Goal: Contribute content: Contribute content

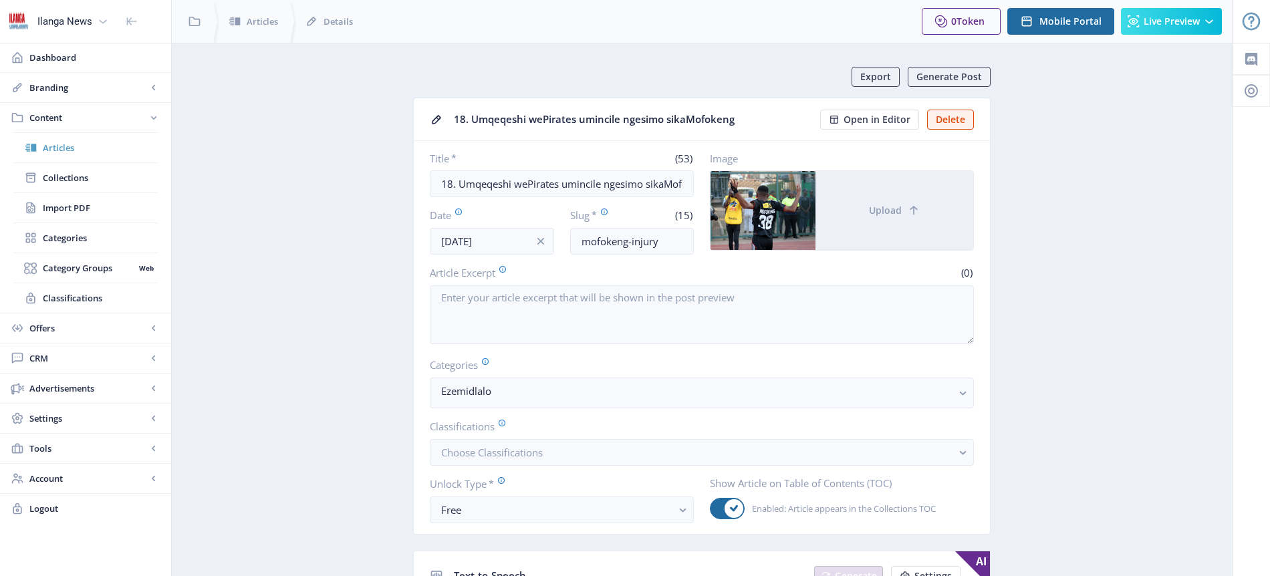
click at [70, 148] on span "Articles" at bounding box center [100, 147] width 115 height 13
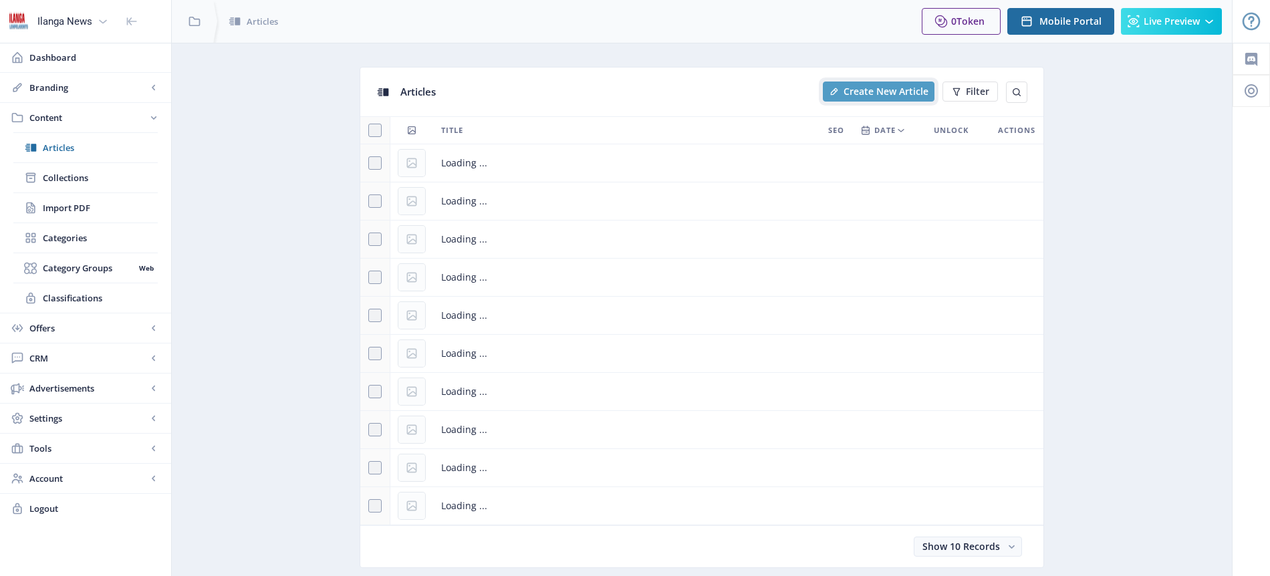
click at [900, 95] on span "Create New Article" at bounding box center [886, 91] width 85 height 11
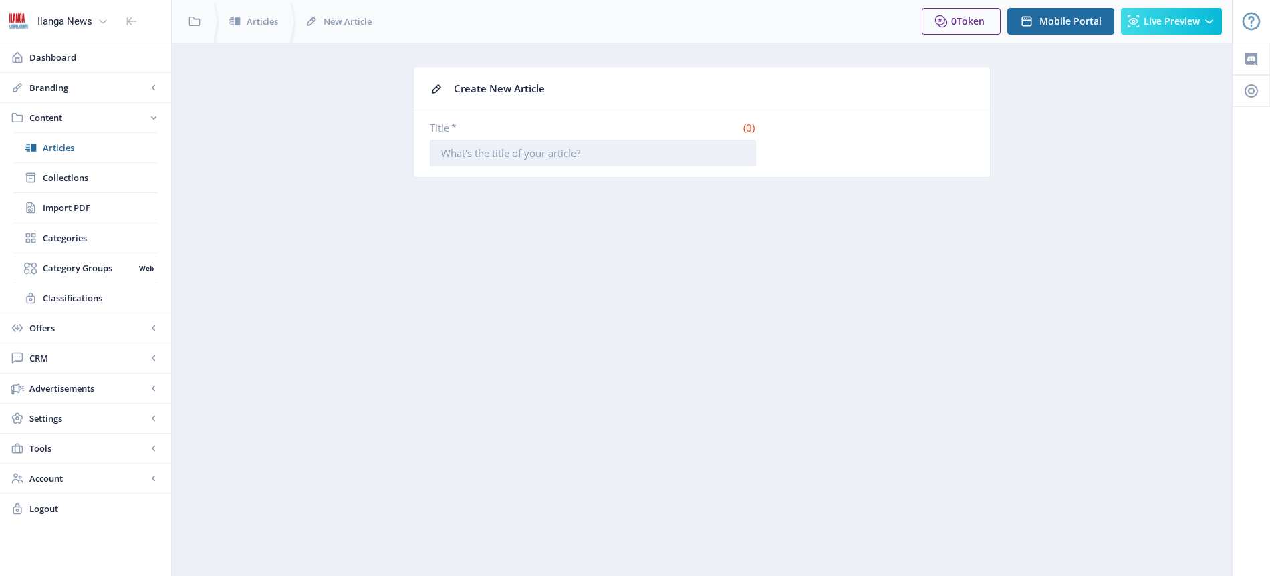
click at [471, 156] on input "Title *" at bounding box center [593, 153] width 326 height 27
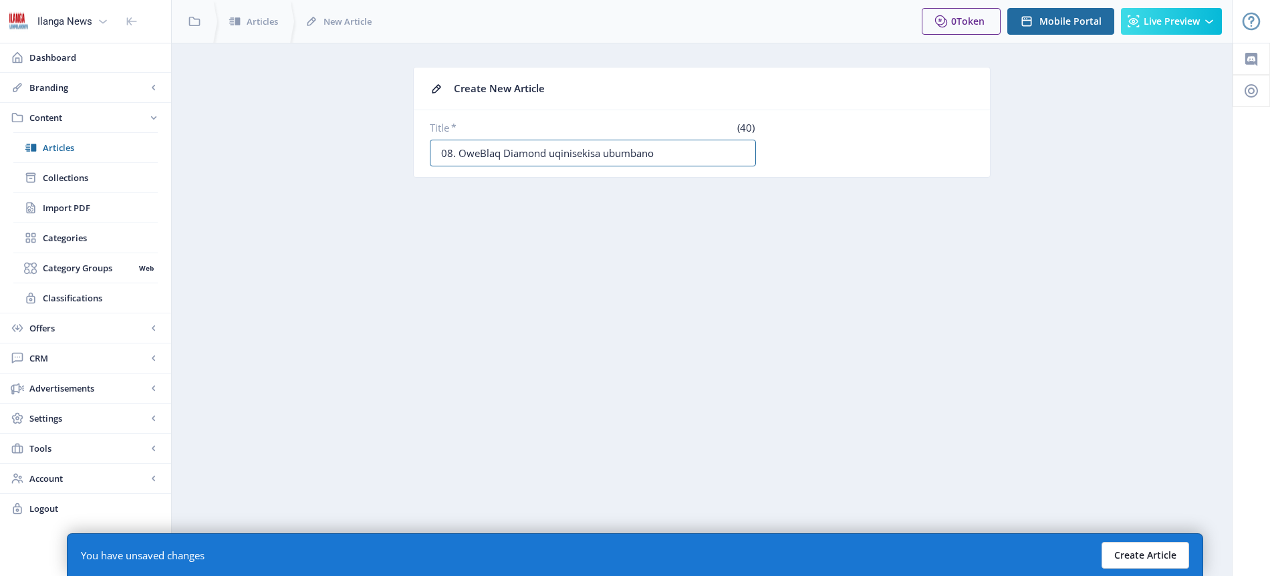
type input "08. OweBlaq Diamond uqinisekisa ubumbano"
click at [1164, 560] on button "Create Article" at bounding box center [1146, 555] width 88 height 27
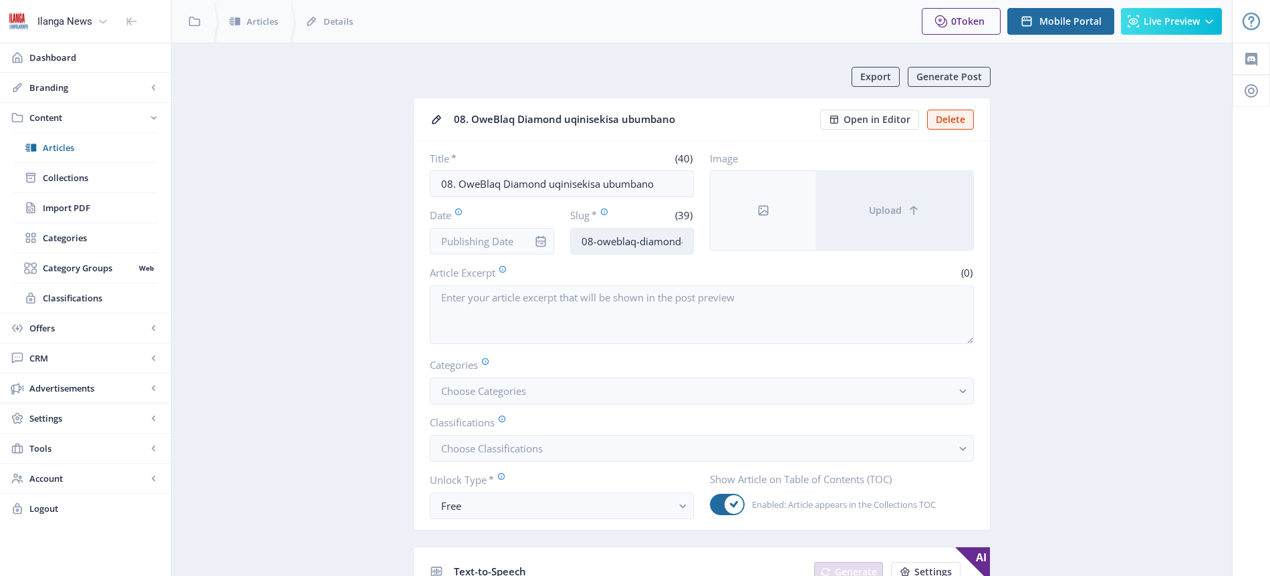
click at [658, 237] on input "08-oweblaq-diamond-uqinisekisa-[GEOGRAPHIC_DATA]" at bounding box center [632, 241] width 124 height 27
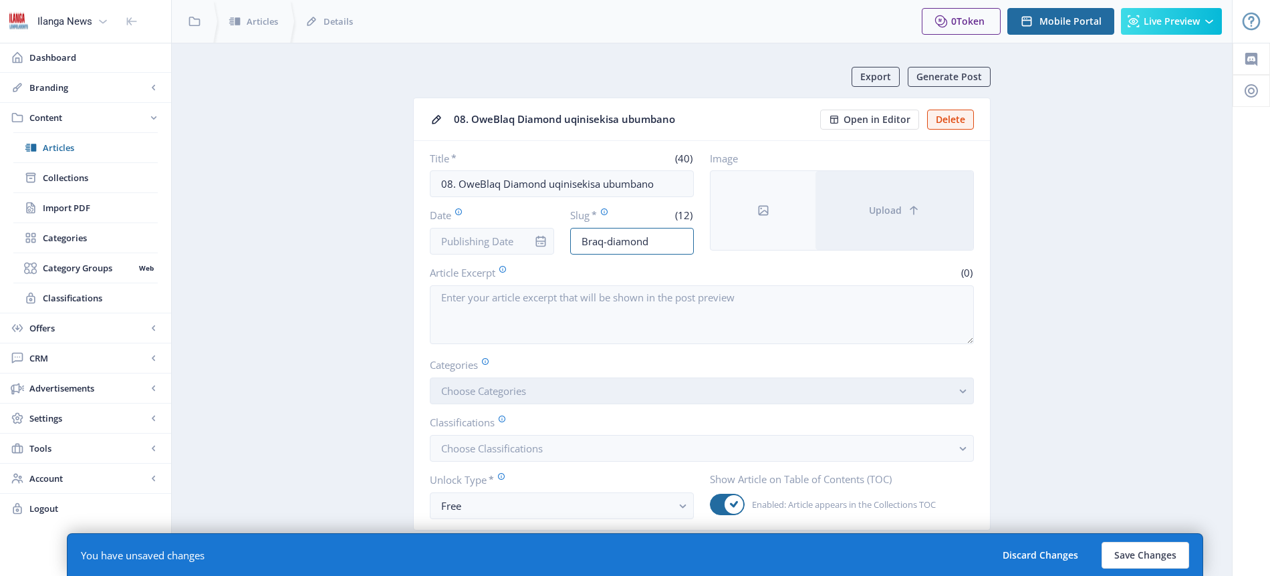
type input "Braq-diamond"
click at [545, 392] on button "Choose Categories" at bounding box center [702, 391] width 544 height 27
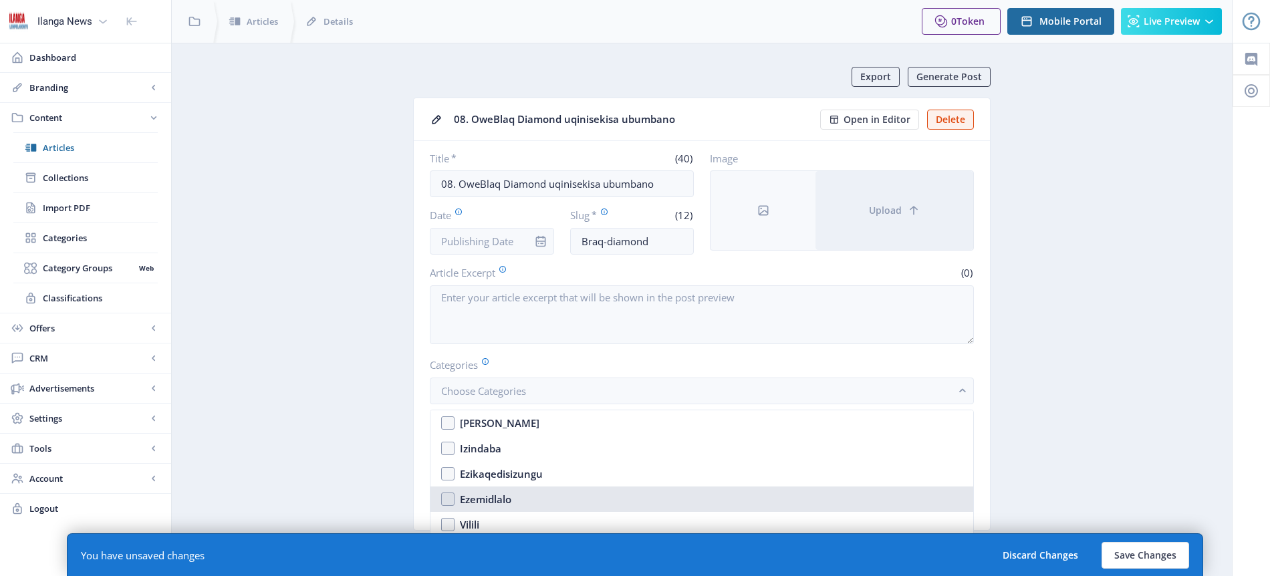
click at [507, 503] on div "Ezemidlalo" at bounding box center [485, 499] width 51 height 16
checkbox input "true"
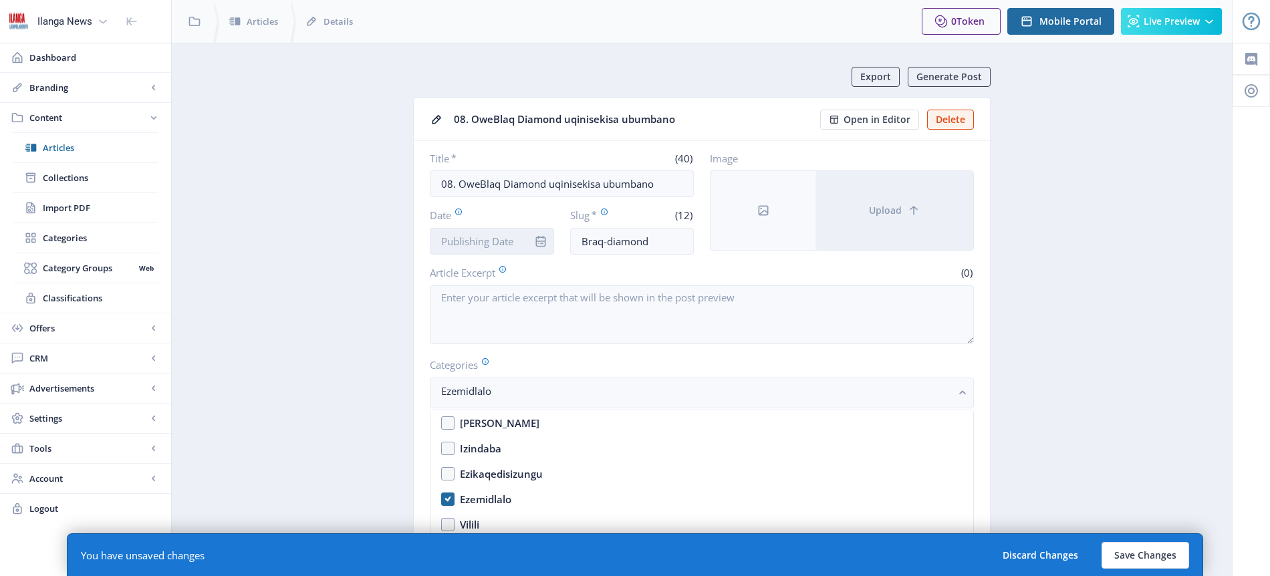
click at [498, 244] on input "Date" at bounding box center [492, 241] width 124 height 27
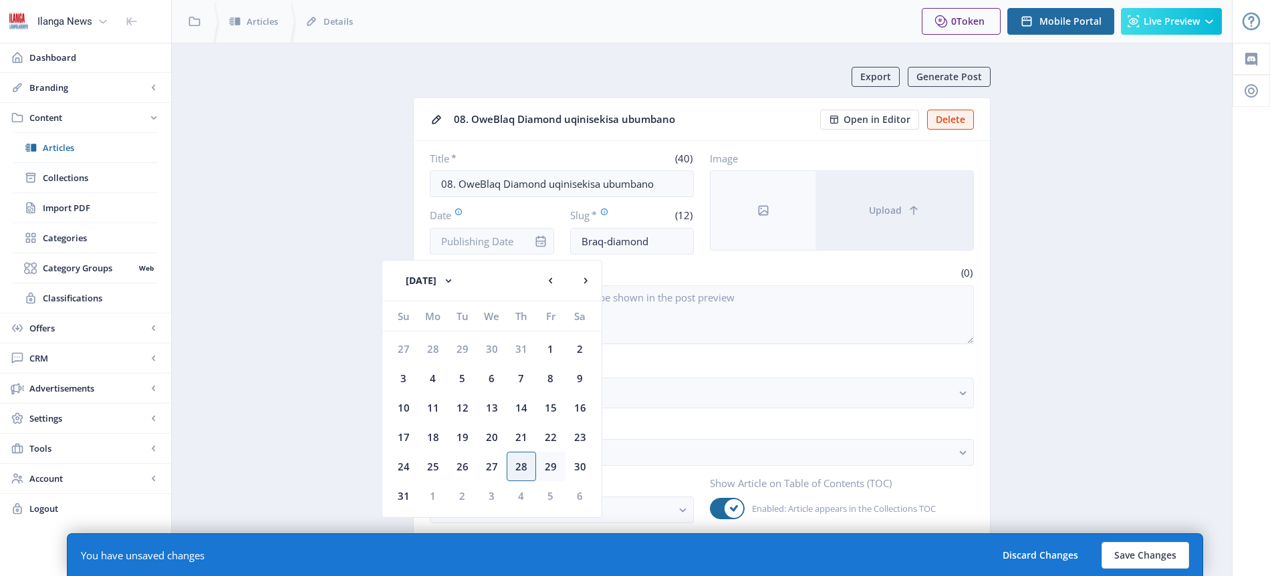
click at [554, 461] on div "29" at bounding box center [550, 466] width 29 height 29
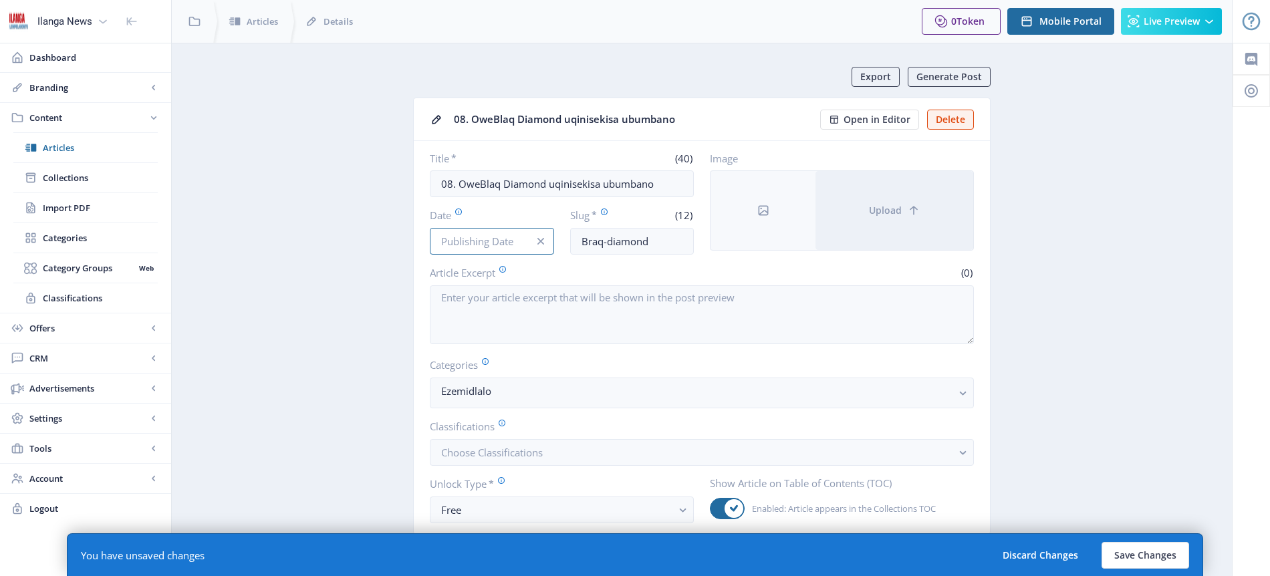
type input "[DATE]"
click at [1141, 553] on button "Save Changes" at bounding box center [1146, 555] width 88 height 27
type input "braq-diamond"
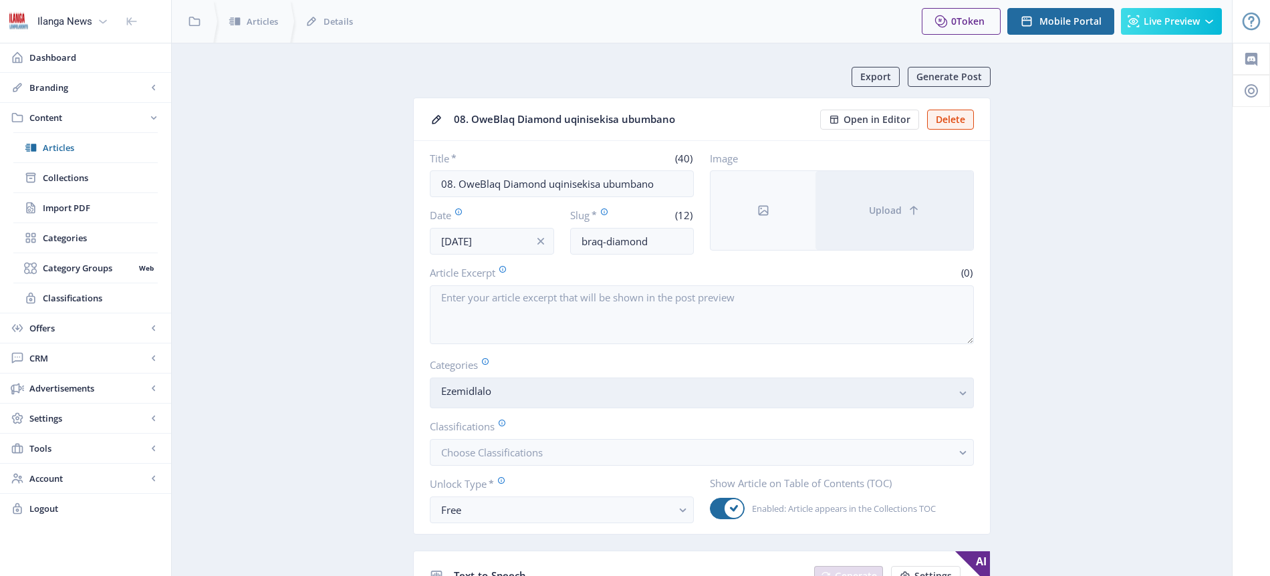
click at [596, 390] on nb-select-label "Ezemidlalo" at bounding box center [696, 391] width 511 height 16
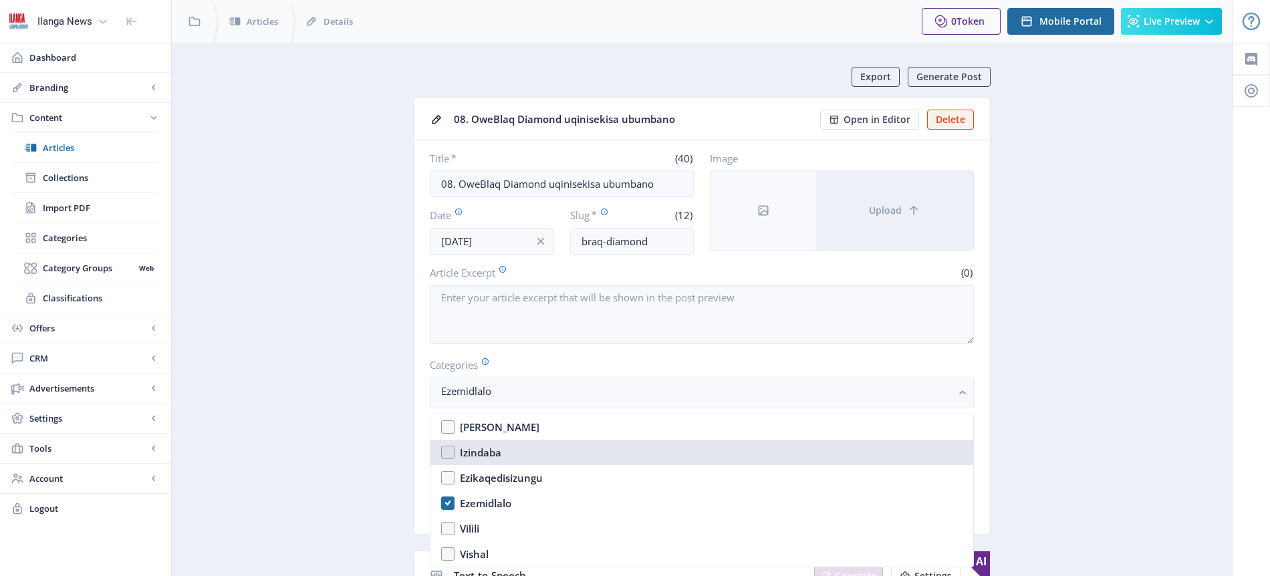
click at [485, 451] on div "Izindaba" at bounding box center [480, 453] width 41 height 16
checkbox input "true"
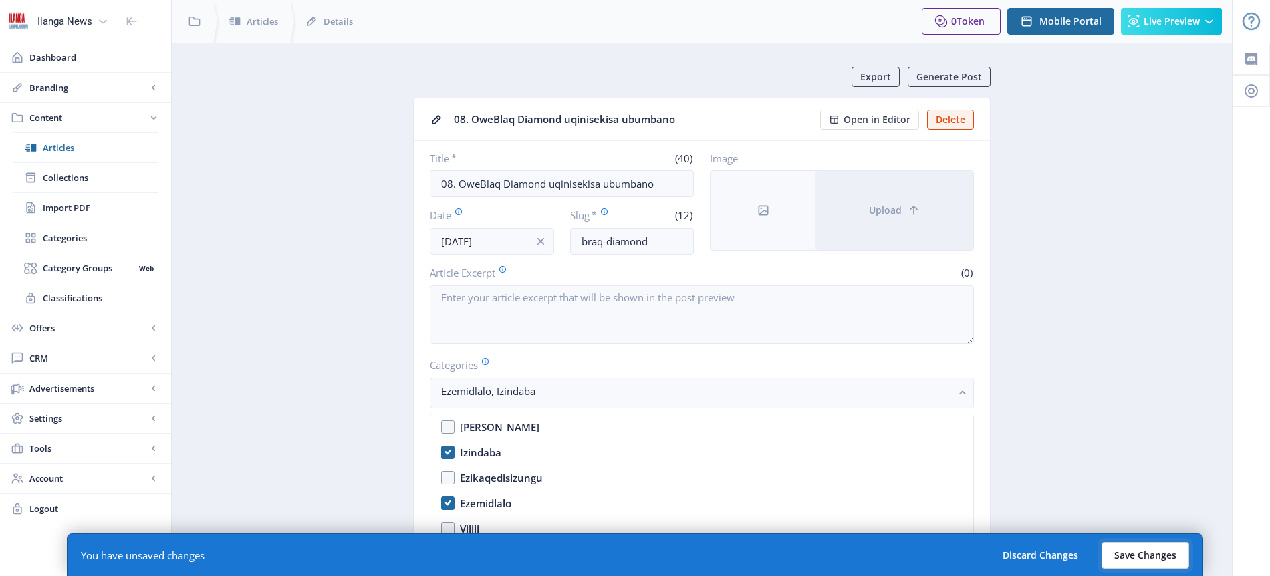
click at [1146, 555] on button "Save Changes" at bounding box center [1146, 555] width 88 height 27
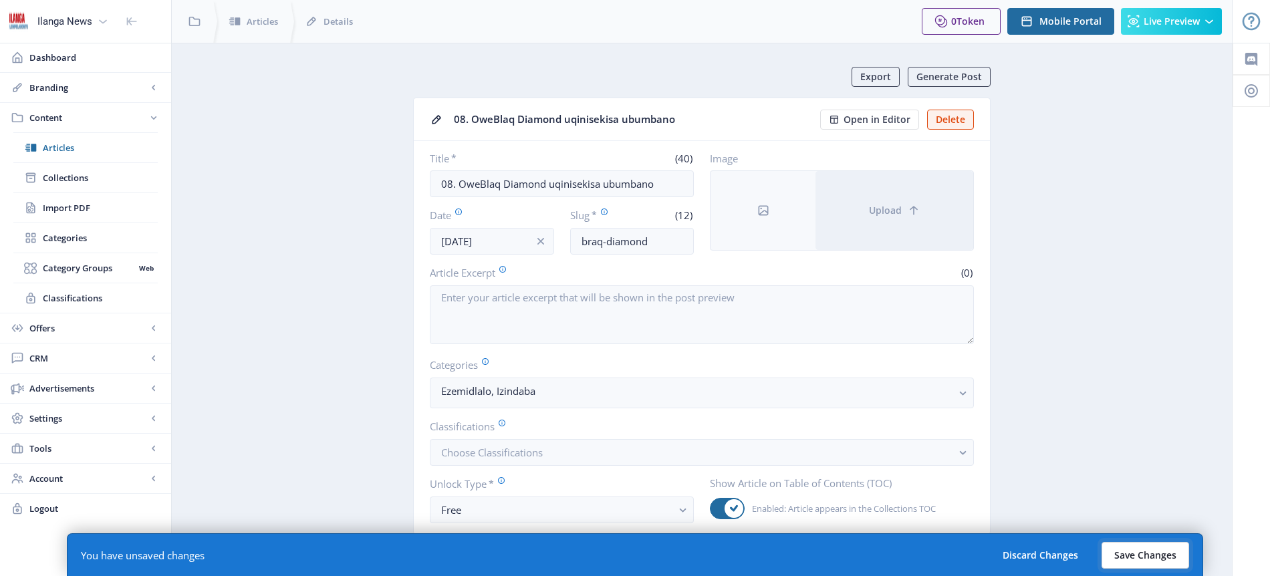
click at [1146, 556] on button "Save Changes" at bounding box center [1146, 555] width 88 height 27
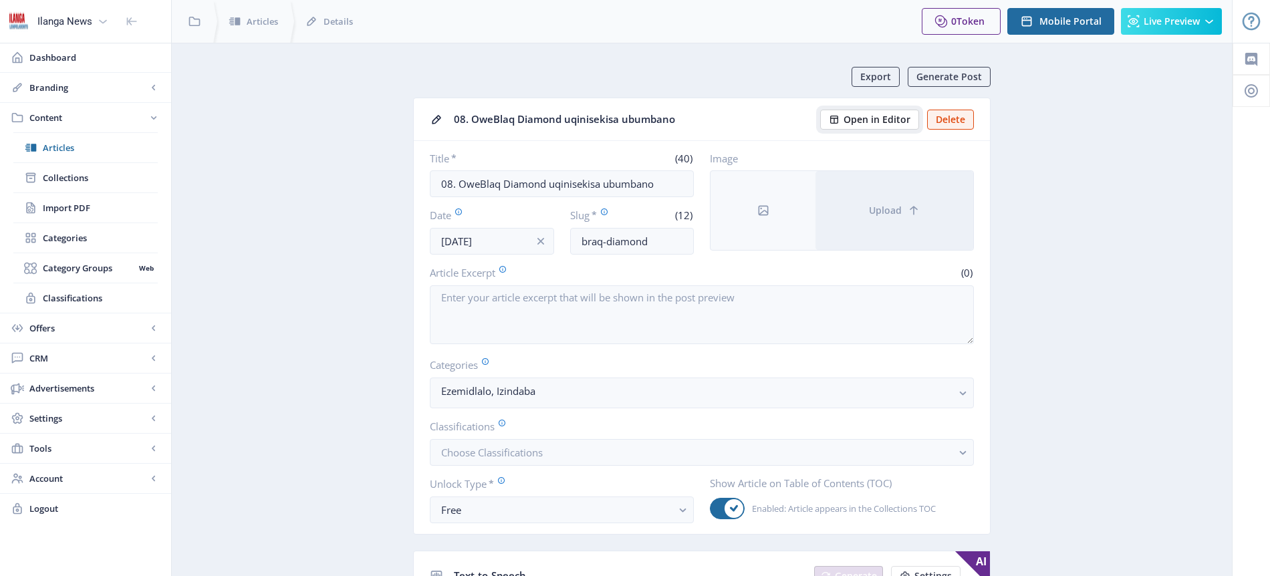
click at [870, 122] on span "Open in Editor" at bounding box center [877, 119] width 67 height 11
click at [771, 214] on div at bounding box center [763, 210] width 105 height 79
click at [769, 213] on icon at bounding box center [763, 210] width 13 height 13
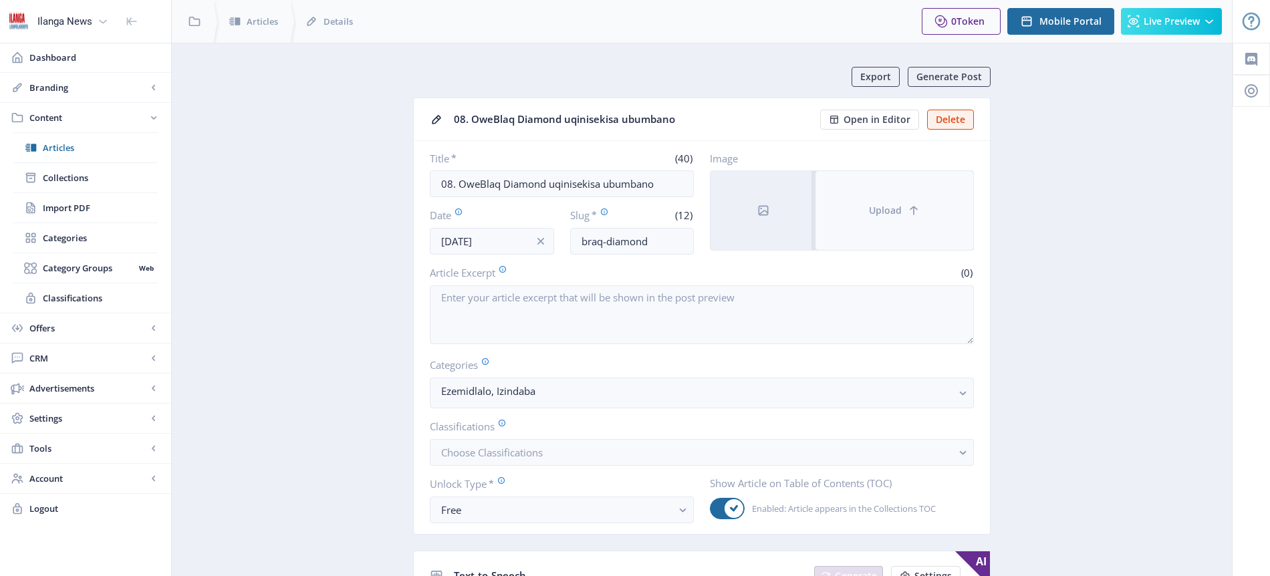
click at [898, 213] on span "Upload" at bounding box center [885, 210] width 33 height 11
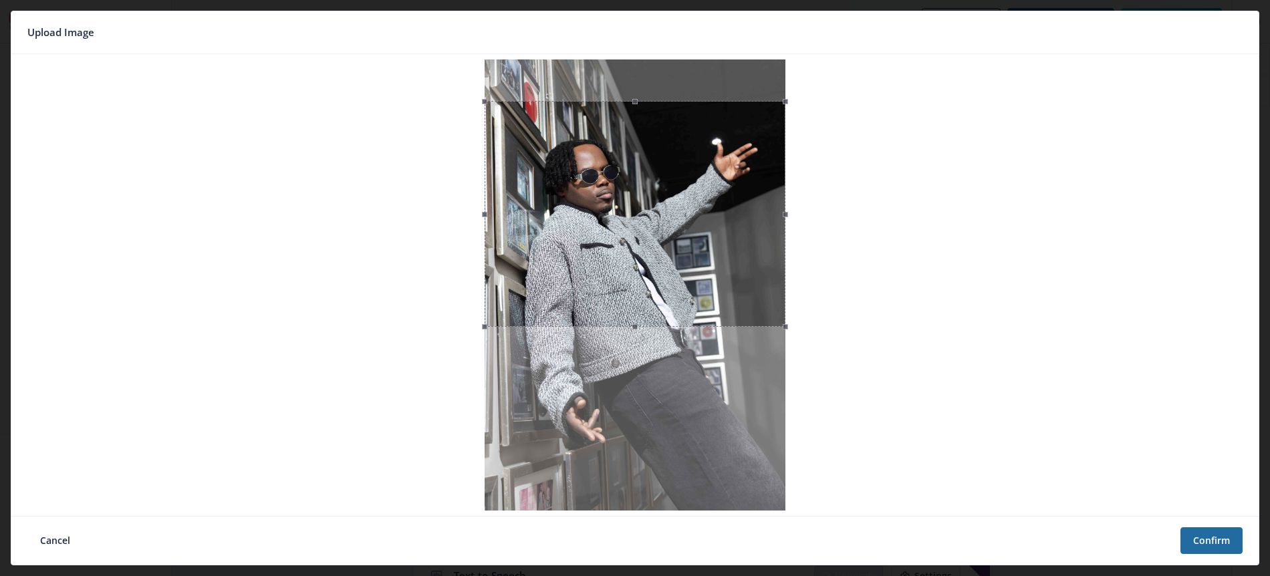
drag, startPoint x: 638, startPoint y: 199, endPoint x: 634, endPoint y: 241, distance: 41.6
click at [634, 241] on div at bounding box center [635, 214] width 301 height 226
click at [1212, 539] on button "Confirm" at bounding box center [1211, 540] width 62 height 27
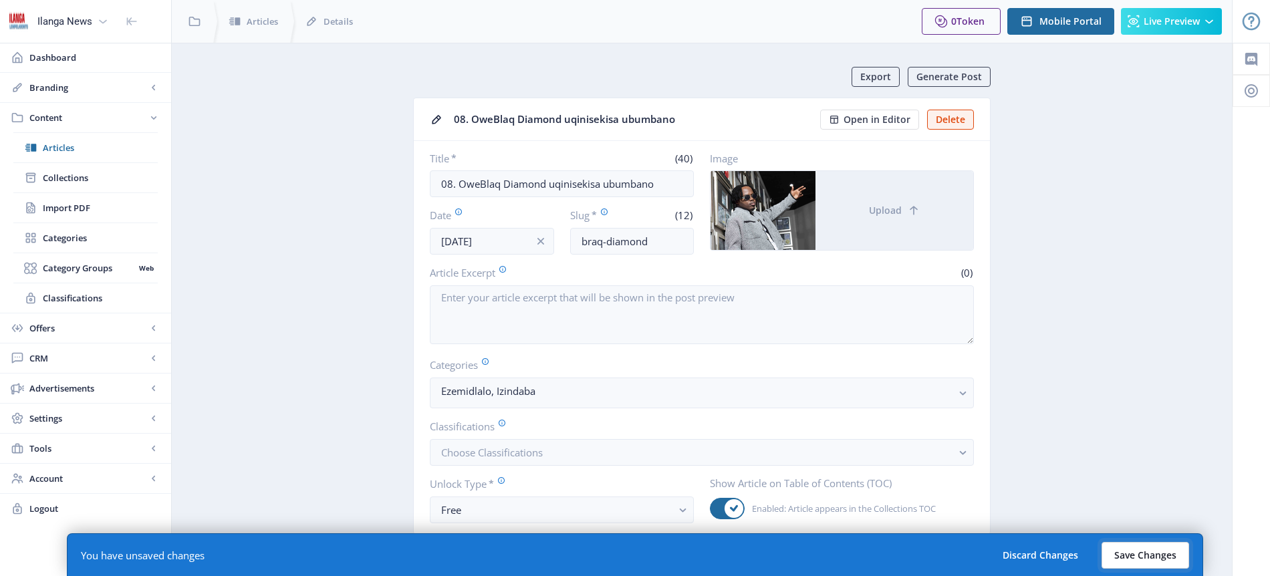
click at [1149, 559] on button "Save Changes" at bounding box center [1146, 555] width 88 height 27
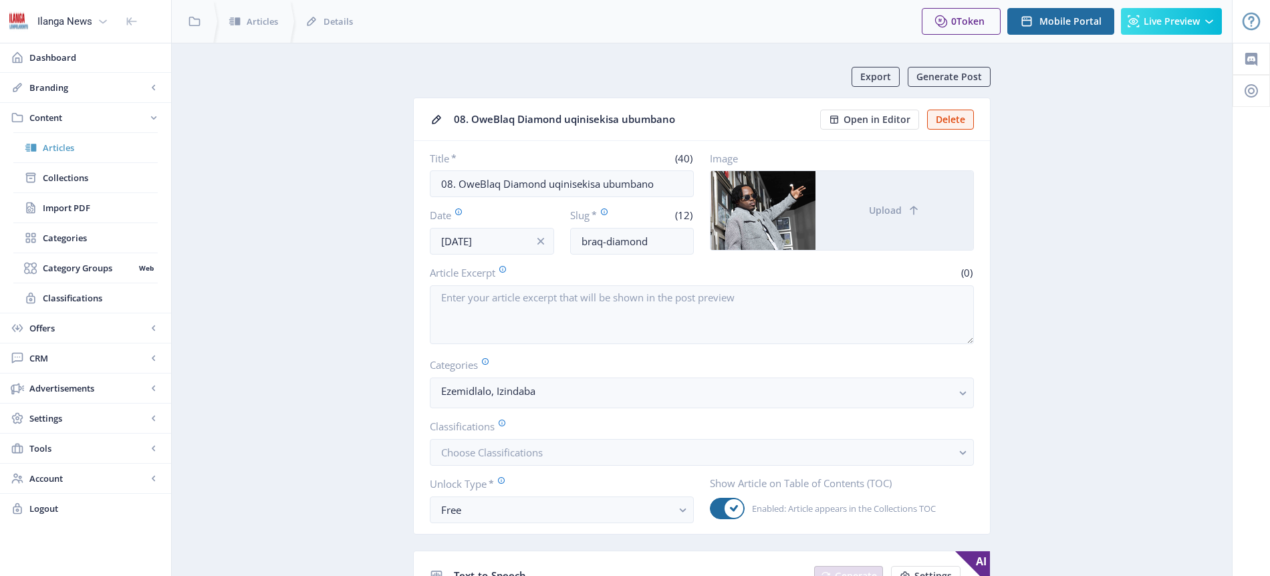
click at [80, 146] on span "Articles" at bounding box center [100, 147] width 115 height 13
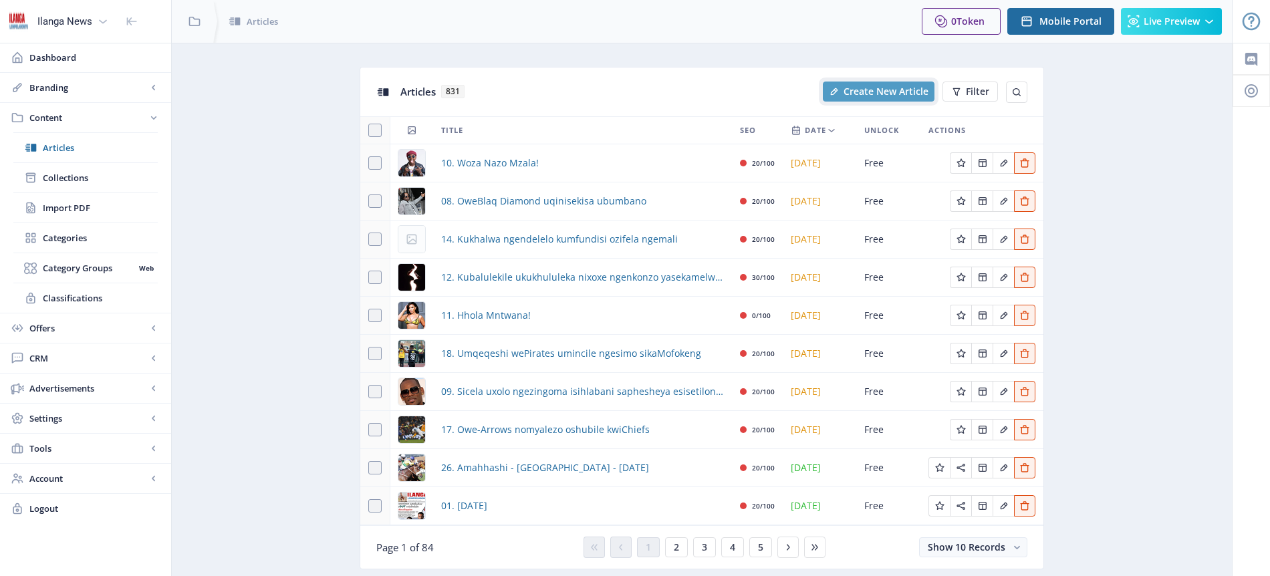
click at [890, 96] on span "Create New Article" at bounding box center [886, 91] width 85 height 11
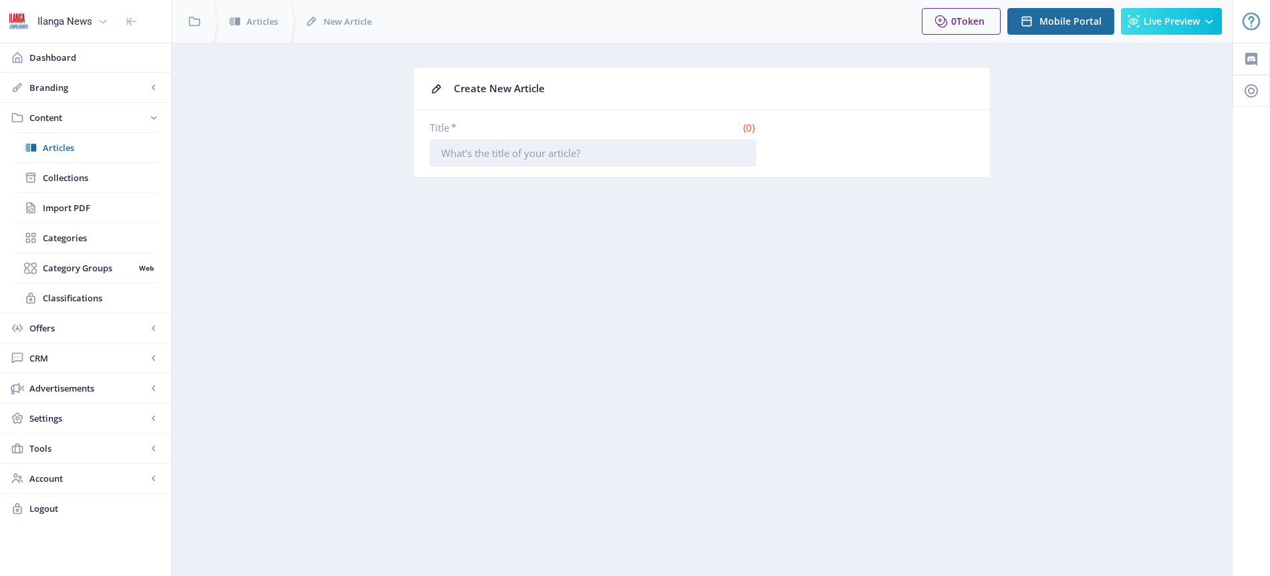
click at [495, 158] on input "Title *" at bounding box center [593, 153] width 326 height 27
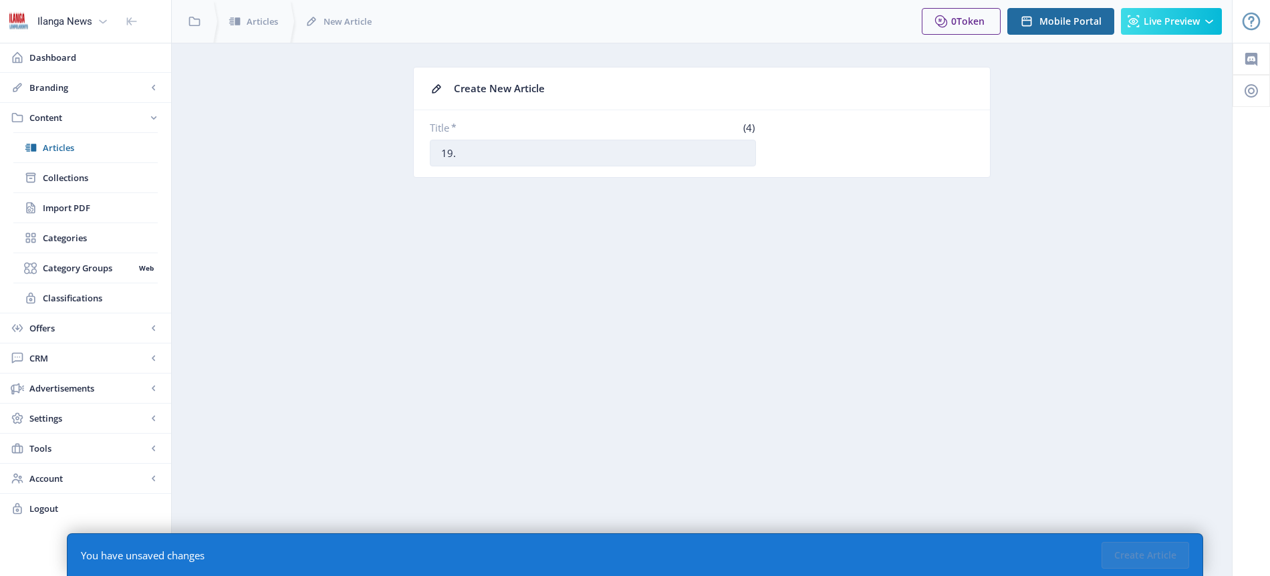
paste input "Isabhekwe yisambane iLeopards ngesigwebo seFifa"
type input "19. Isabhekwe yisambane iLeopards ngesigwebo seFifa"
click at [1153, 551] on button "Create Article" at bounding box center [1146, 555] width 88 height 27
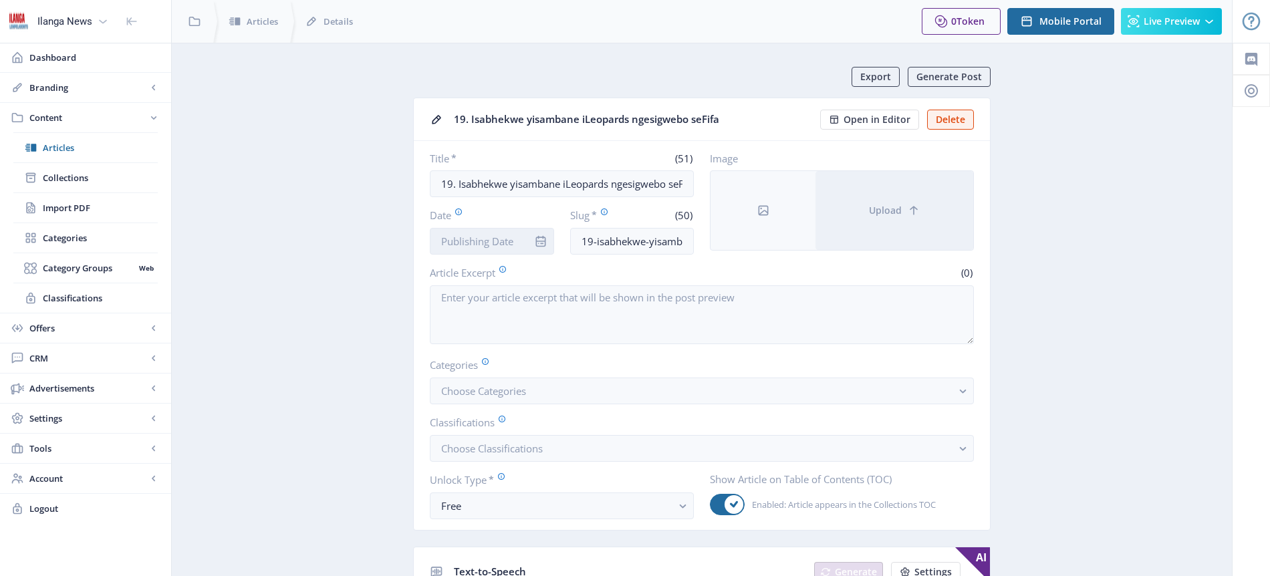
click at [465, 244] on input "Date" at bounding box center [492, 241] width 124 height 27
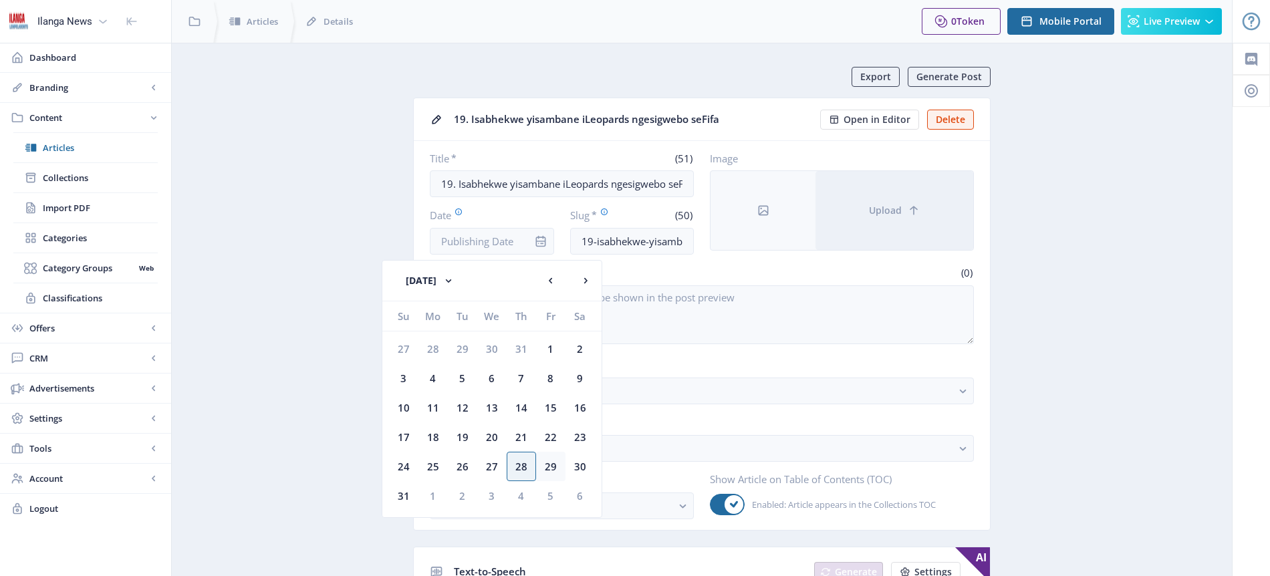
click at [551, 462] on div "29" at bounding box center [550, 466] width 29 height 29
type input "[DATE]"
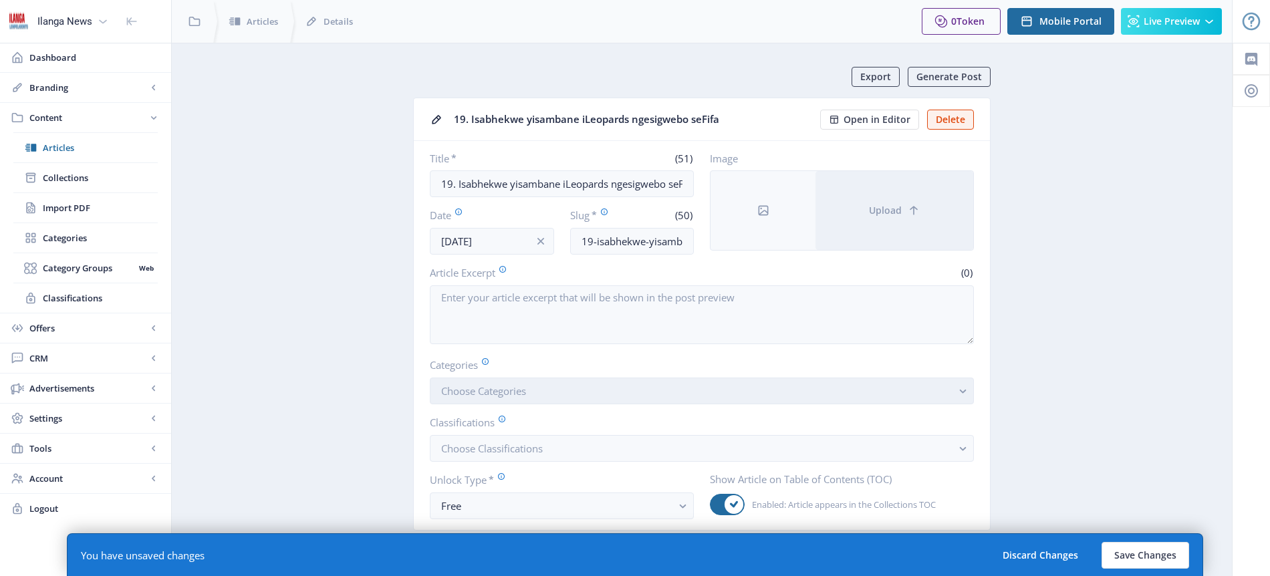
click at [509, 397] on span "Choose Categories" at bounding box center [483, 390] width 85 height 13
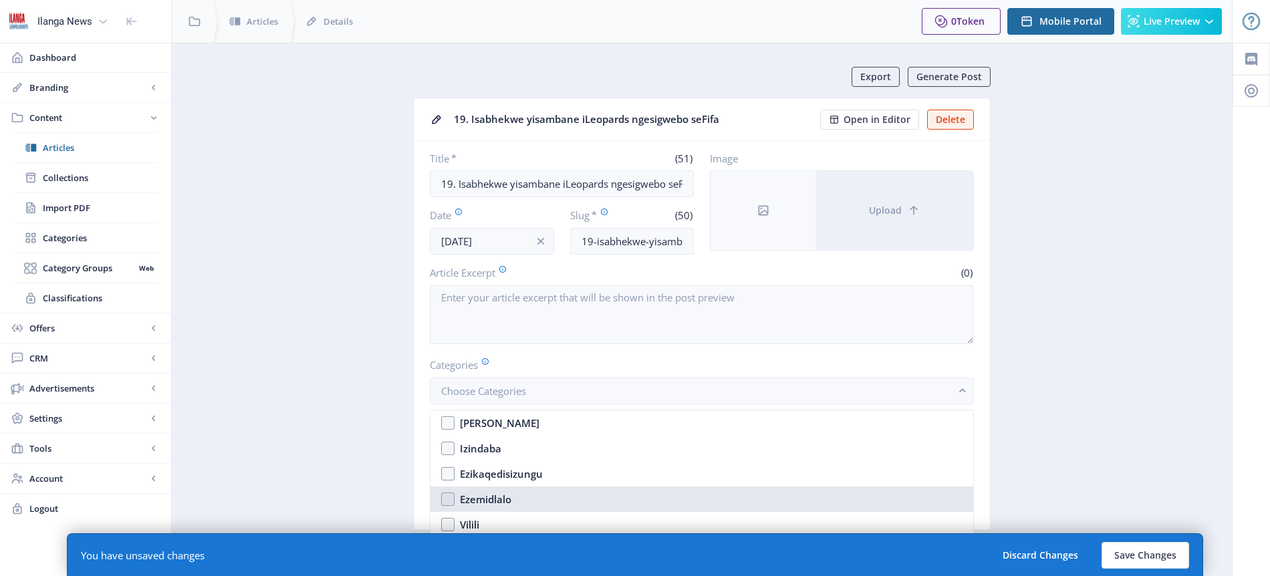
click at [508, 498] on div "Ezemidlalo" at bounding box center [485, 499] width 51 height 16
checkbox input "true"
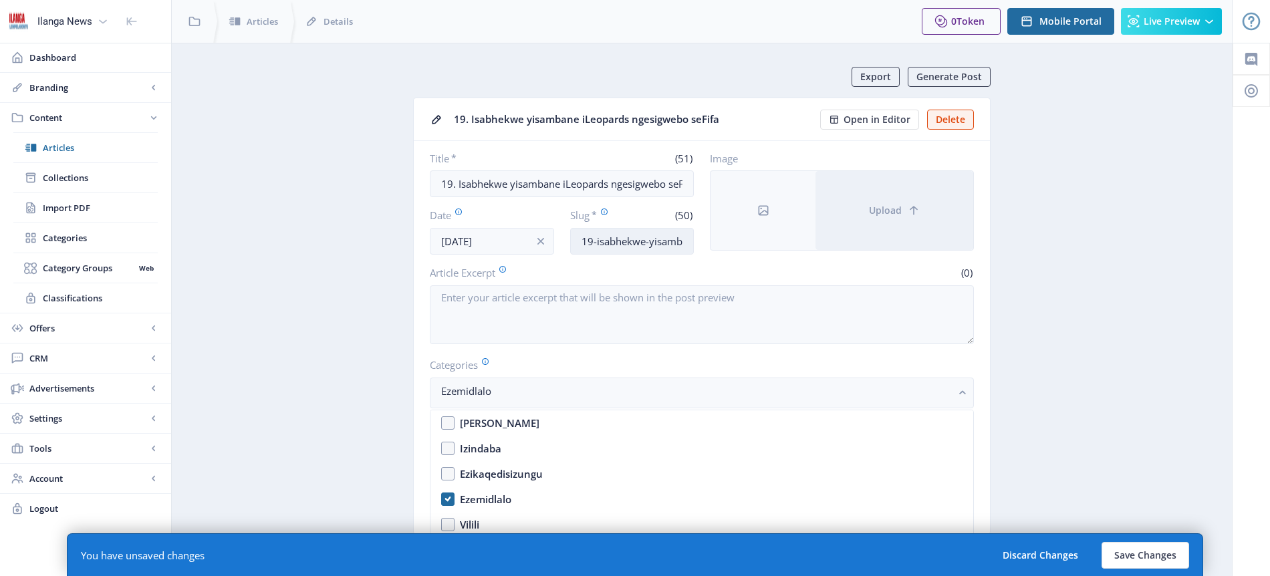
click at [653, 239] on input "19-isabhekwe-yisambane-ileopards-ngesigwebo-sefifa" at bounding box center [632, 241] width 124 height 27
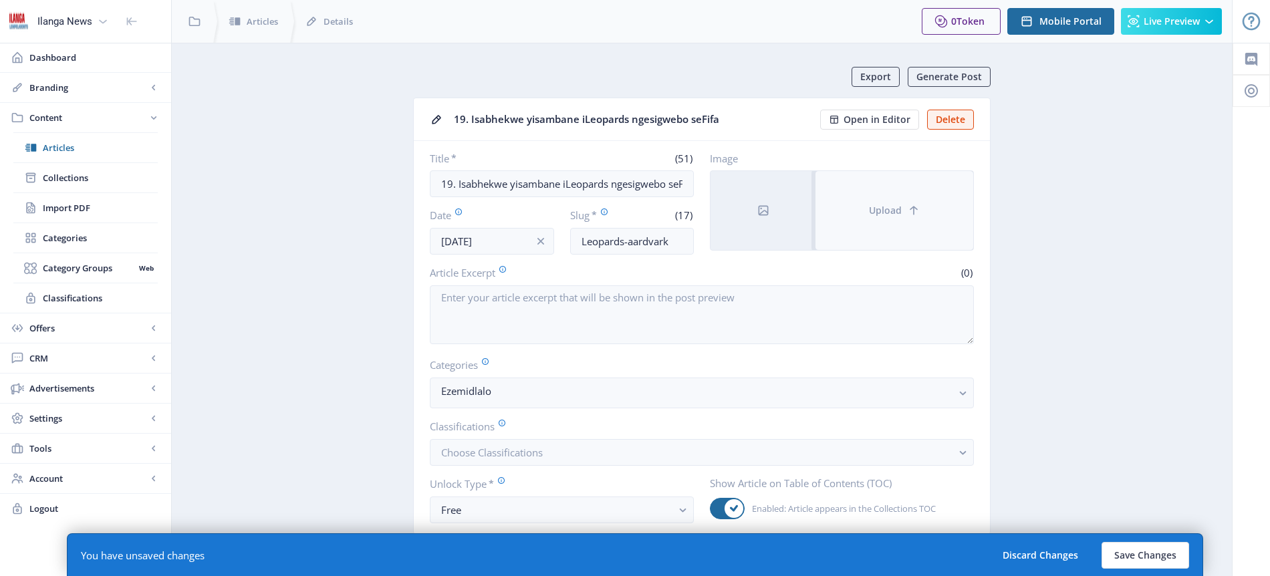
click at [910, 205] on icon at bounding box center [913, 210] width 13 height 13
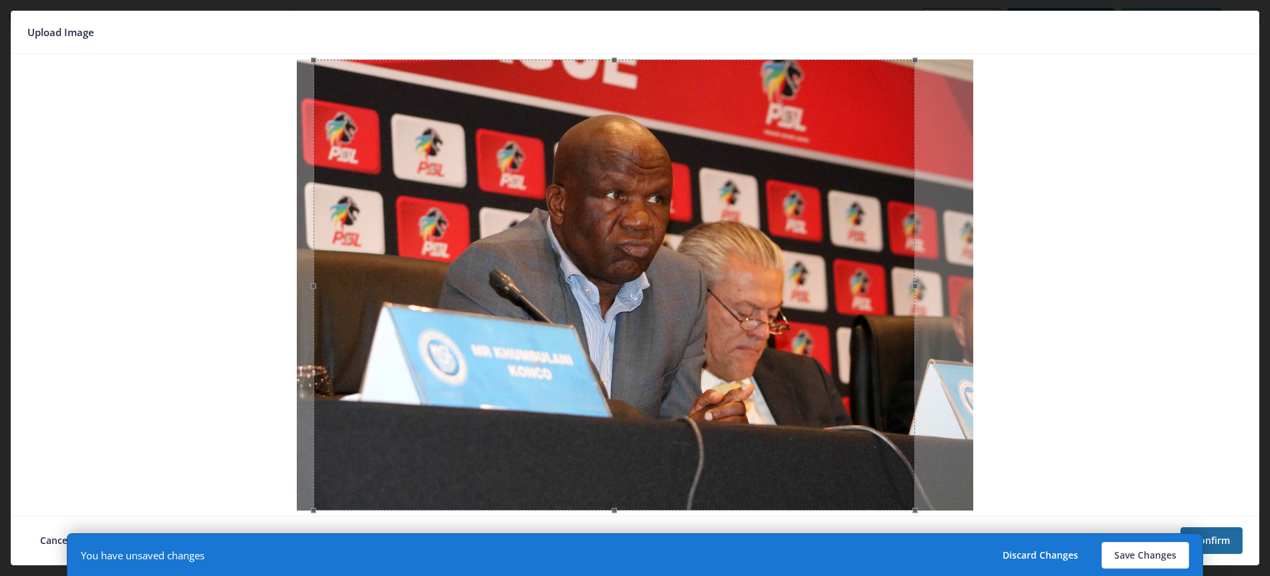
drag, startPoint x: 689, startPoint y: 197, endPoint x: 668, endPoint y: 196, distance: 20.7
click at [668, 196] on div at bounding box center [615, 284] width 602 height 451
click at [1126, 556] on button "Save Changes" at bounding box center [1146, 555] width 88 height 27
type input "leopards-aardvark"
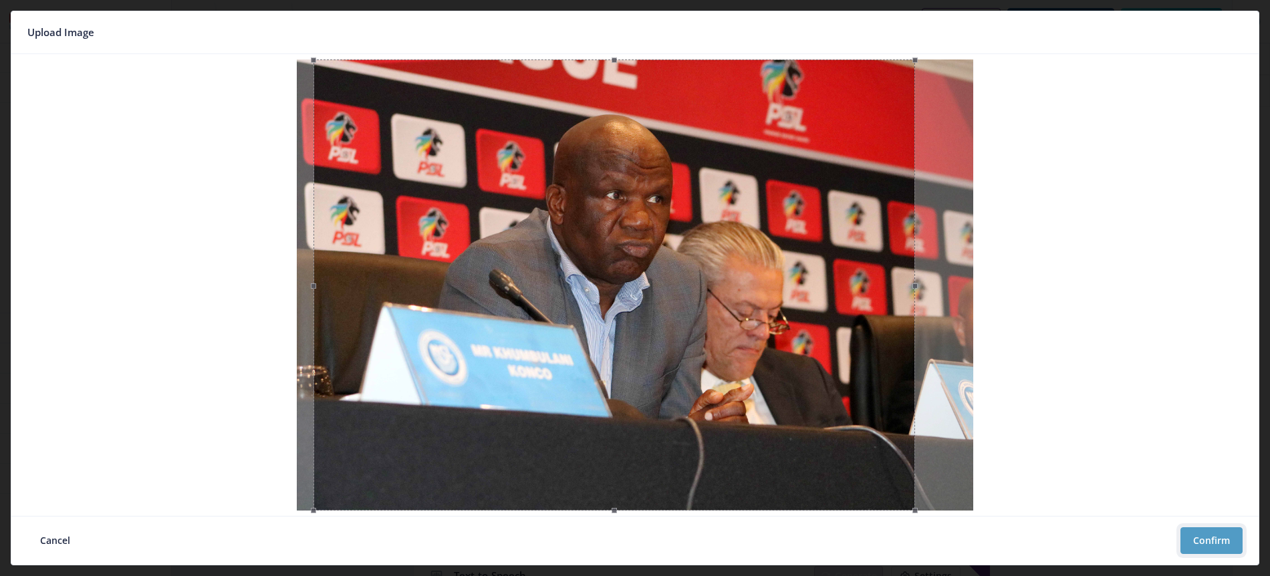
click at [1218, 542] on button "Confirm" at bounding box center [1211, 540] width 62 height 27
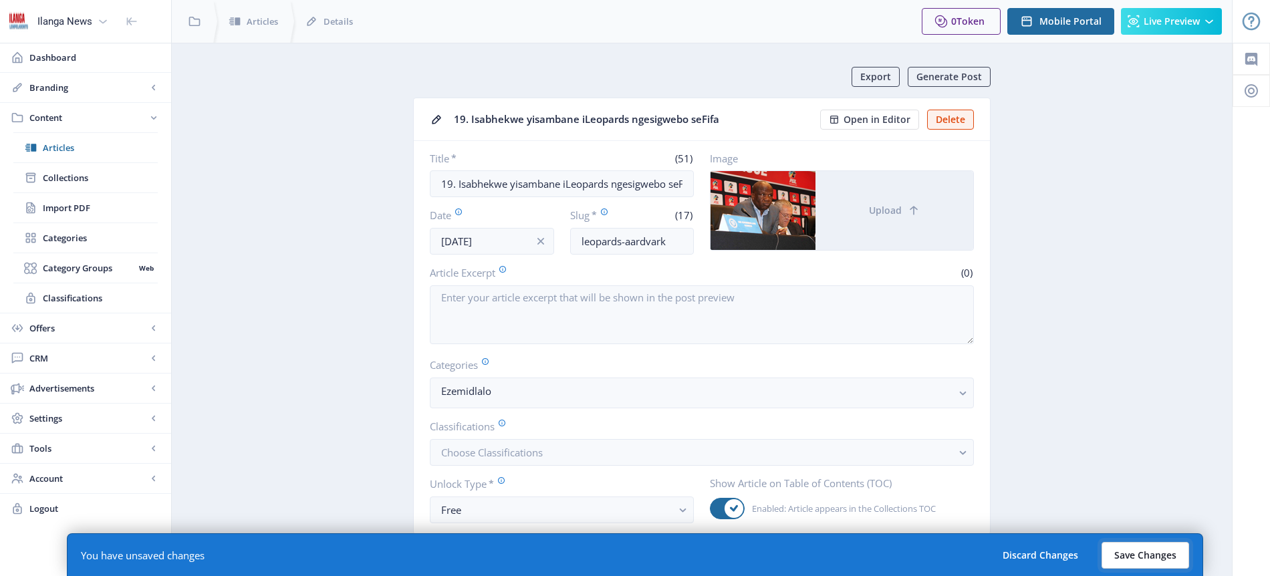
click at [1166, 554] on button "Save Changes" at bounding box center [1146, 555] width 88 height 27
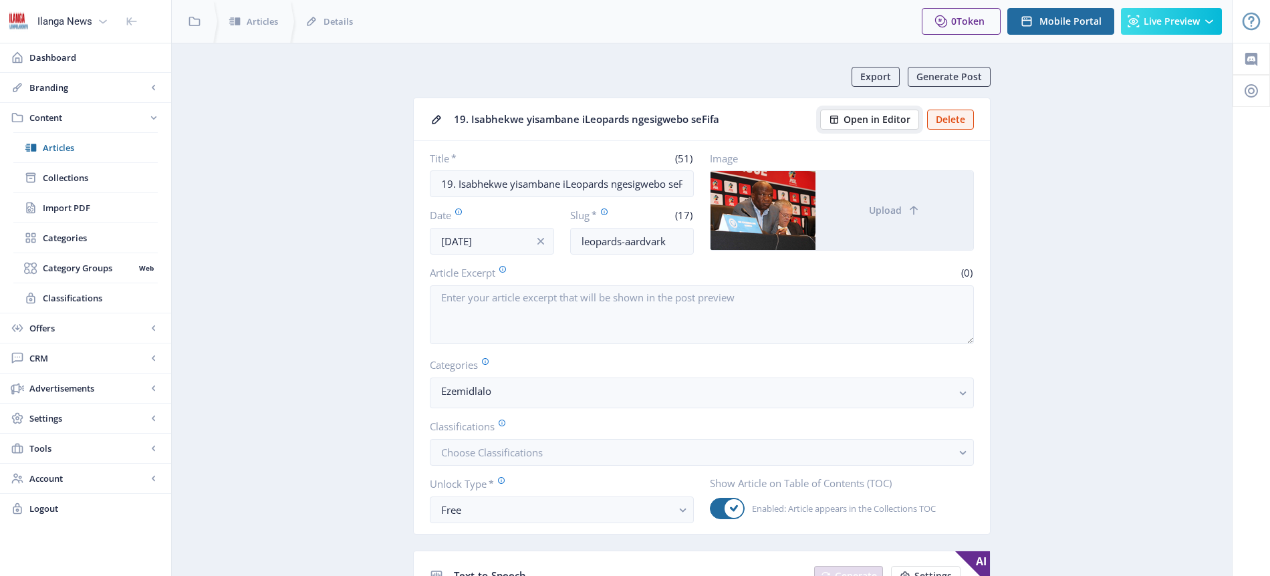
click at [890, 120] on span "Open in Editor" at bounding box center [877, 119] width 67 height 11
click at [70, 146] on span "Articles" at bounding box center [100, 147] width 115 height 13
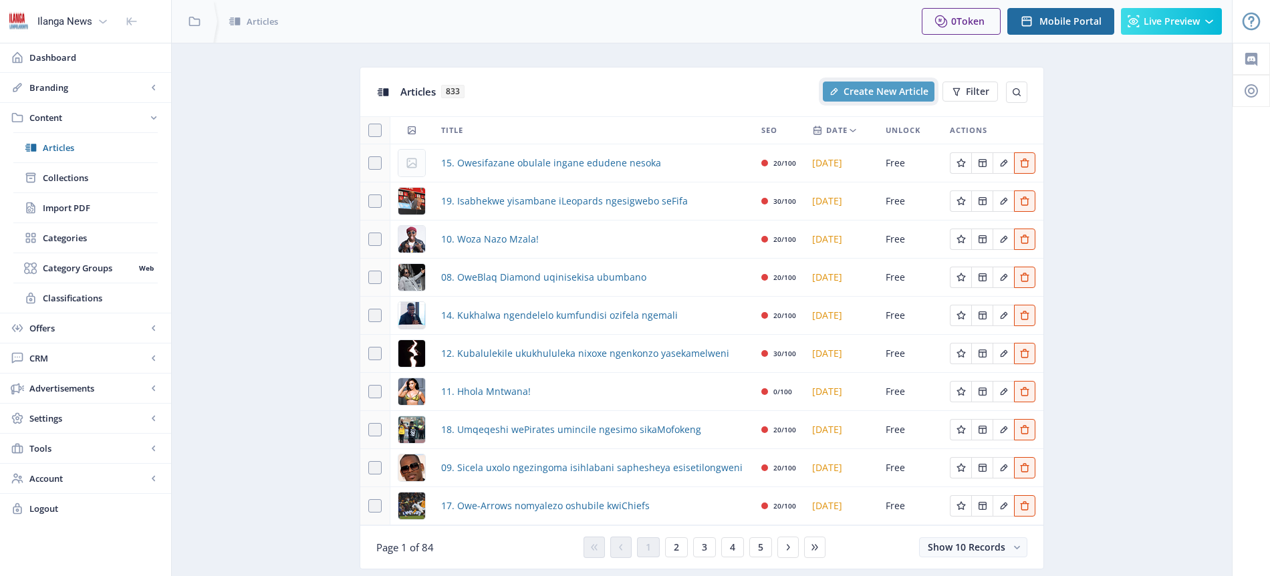
click at [884, 92] on span "Create New Article" at bounding box center [886, 91] width 85 height 11
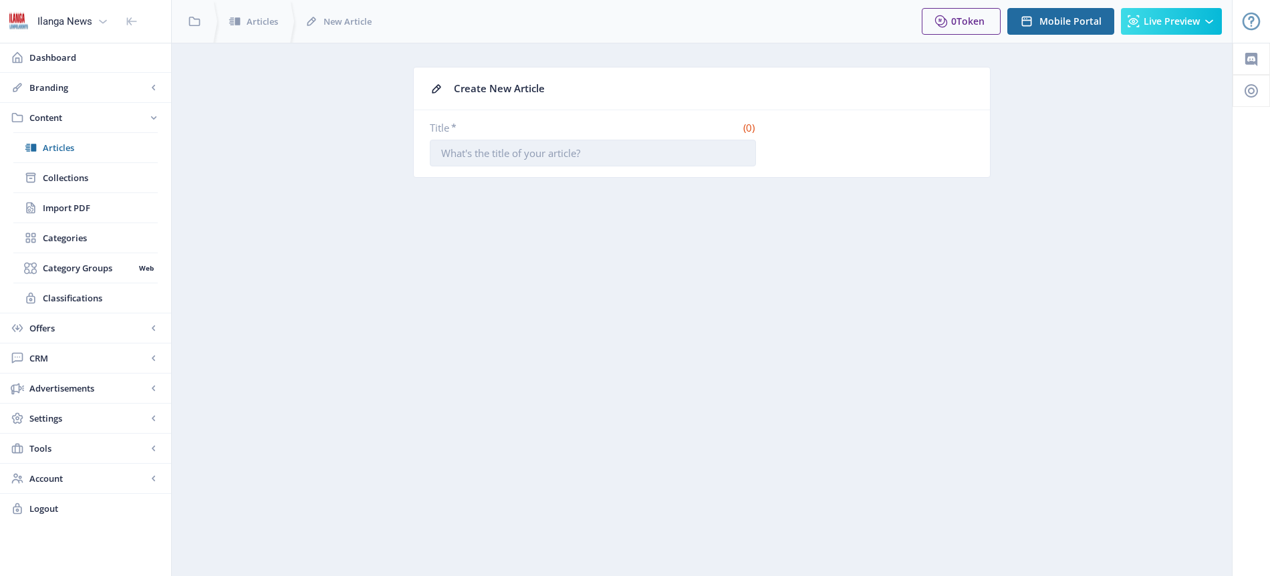
click at [527, 161] on input "Title *" at bounding box center [593, 153] width 326 height 27
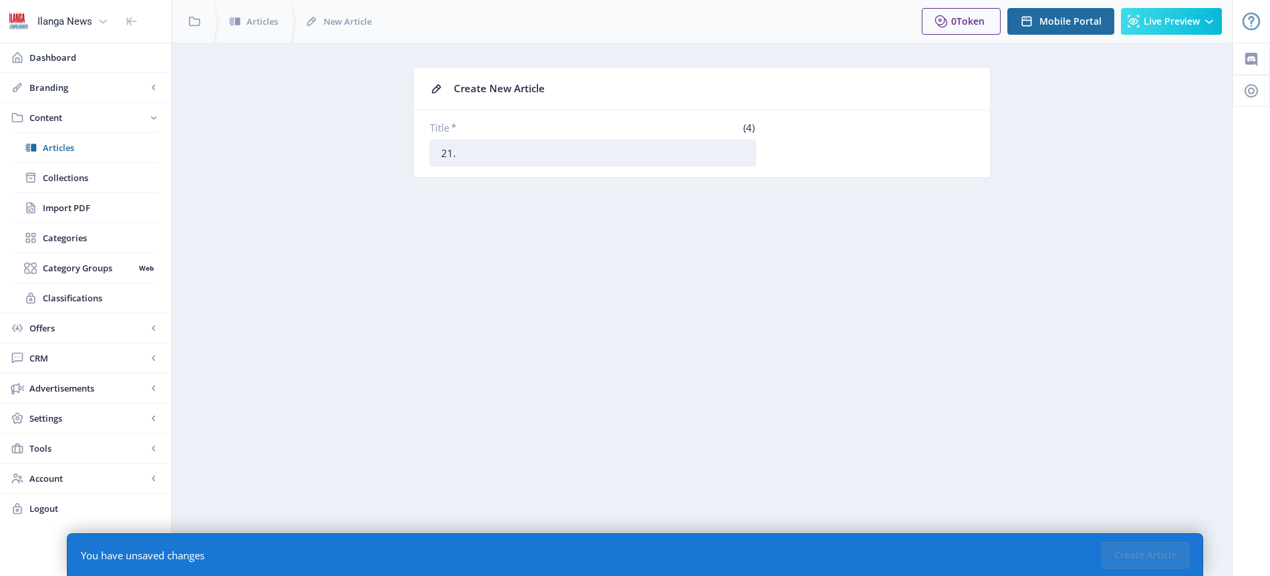
paste input "Ucela uxolo umqeqeshi ohlaze iMan Utd"
type input "21. Ucela uxolo umqeqeshi ohlaze iMan Utd"
click at [1165, 552] on button "Create Article" at bounding box center [1146, 555] width 88 height 27
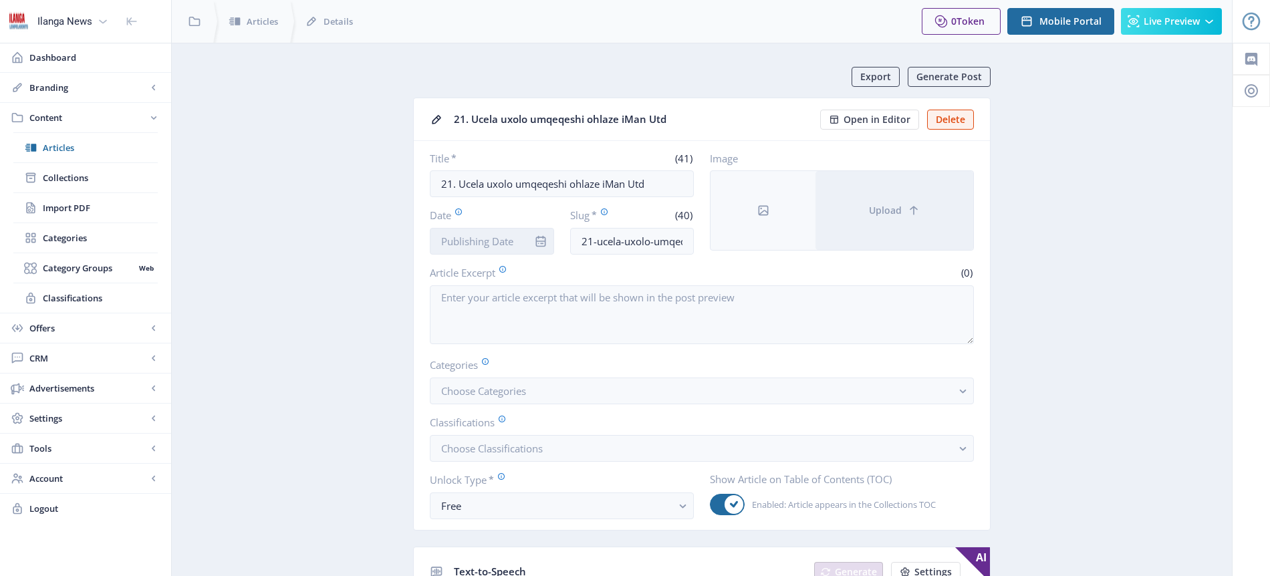
click at [485, 243] on input "Date" at bounding box center [492, 241] width 124 height 27
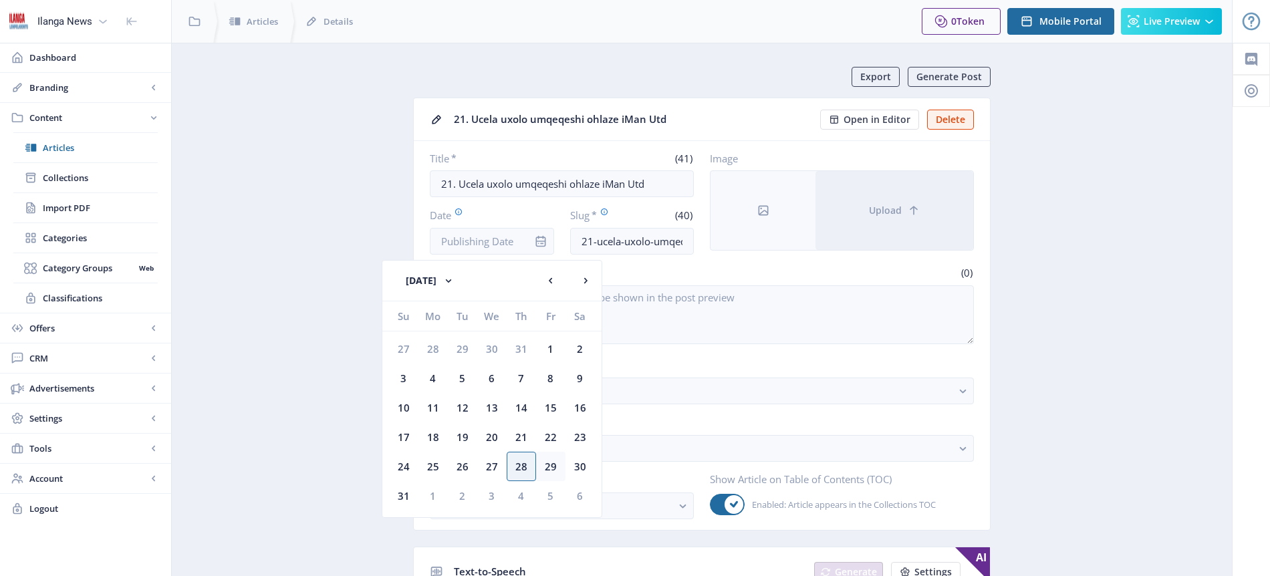
click at [551, 466] on div "29" at bounding box center [550, 466] width 29 height 29
type input "[DATE]"
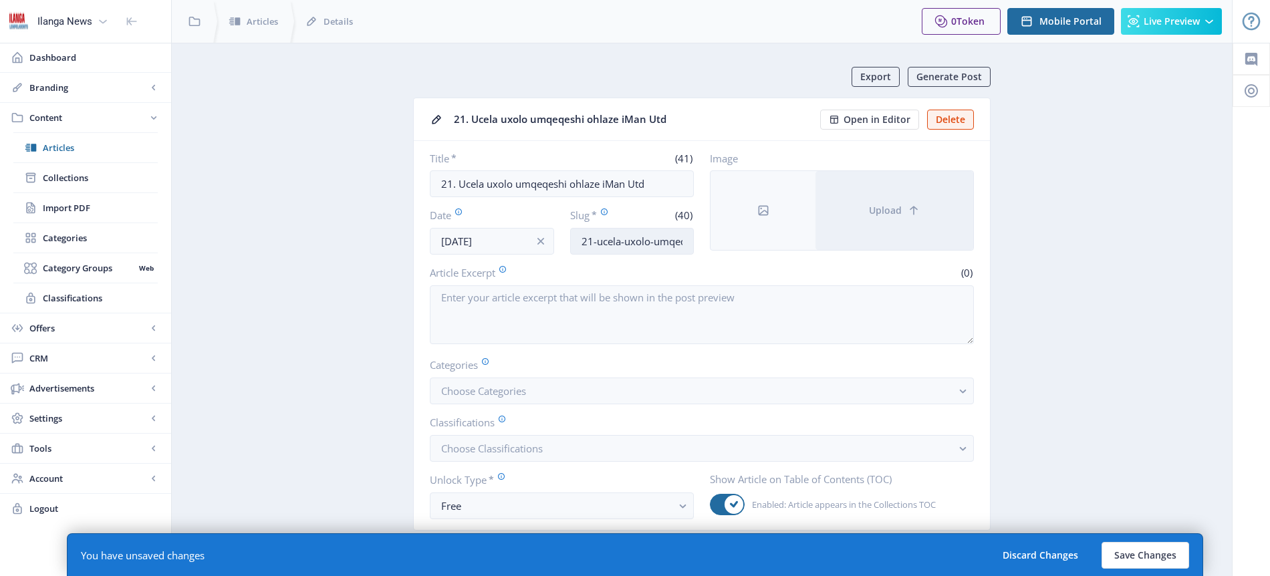
click at [652, 229] on input "21-ucela-uxolo-umqeqeshi-ohlaze-iman-utd" at bounding box center [632, 241] width 124 height 27
click at [651, 241] on input "21-ucela-uxolo-umqeqeshi-ohlaze-iman-utd" at bounding box center [632, 241] width 124 height 27
click at [620, 245] on input "21-ucela-uxolo-umqeqeshi-ohlaze-iman-utd" at bounding box center [632, 241] width 124 height 27
click at [633, 242] on input "Amorim-appology" at bounding box center [632, 241] width 124 height 27
type input "Amorim-apology"
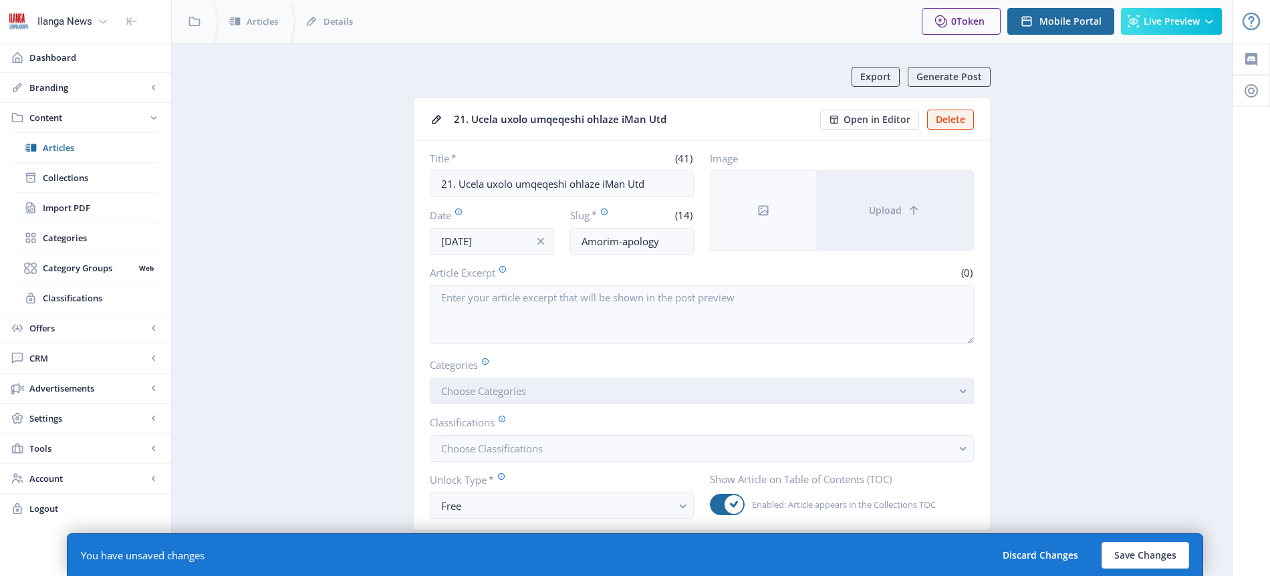
click at [490, 391] on span "Choose Categories" at bounding box center [483, 390] width 85 height 13
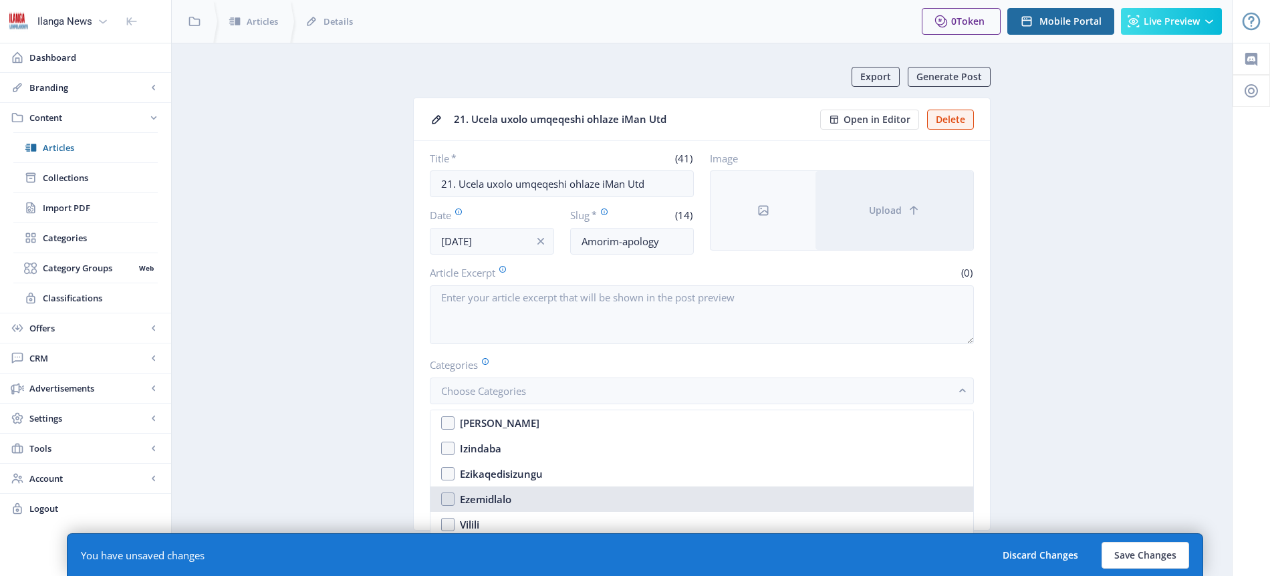
click at [506, 495] on div "Ezemidlalo" at bounding box center [485, 499] width 51 height 16
checkbox input "true"
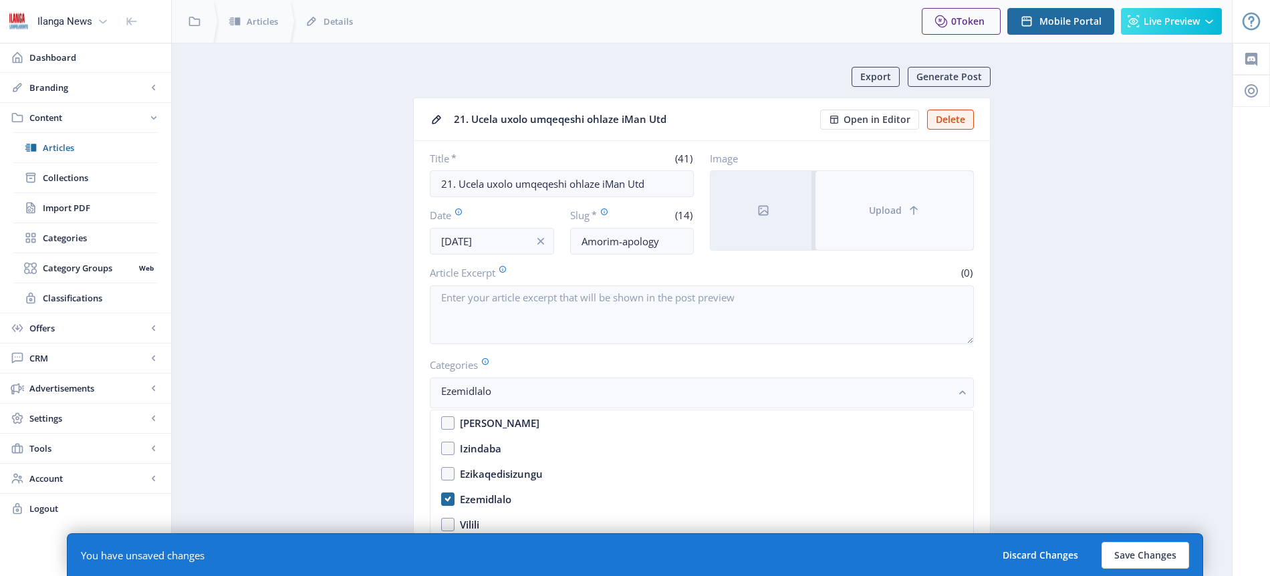
click at [886, 201] on button "Upload" at bounding box center [895, 210] width 158 height 79
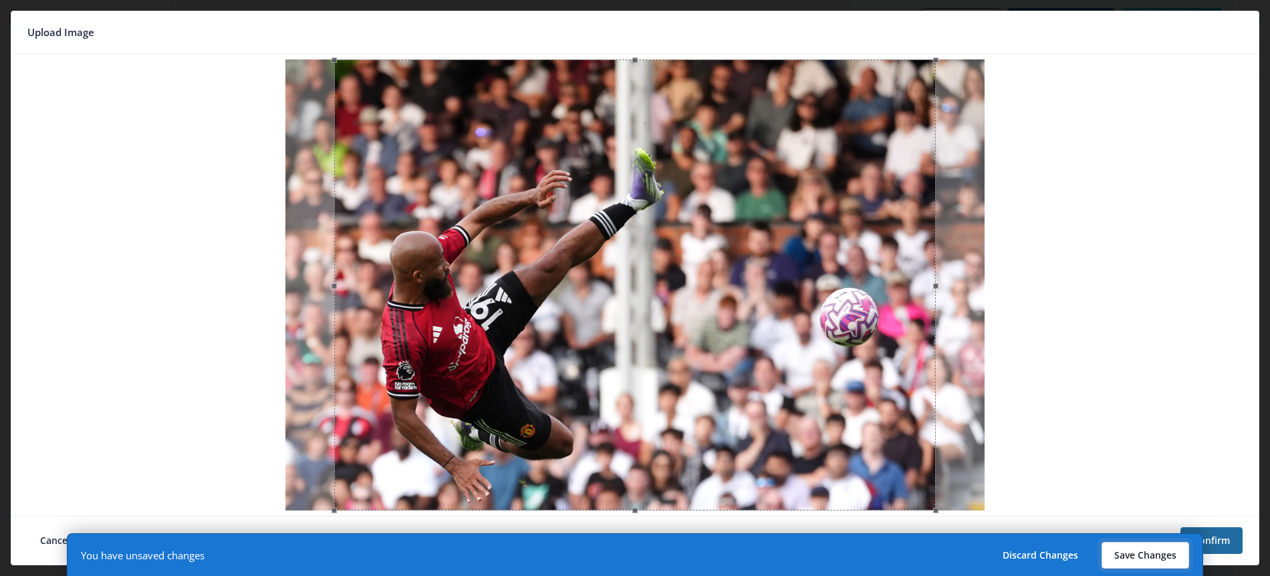
click at [1147, 551] on button "Save Changes" at bounding box center [1146, 555] width 88 height 27
type input "amorim-apology"
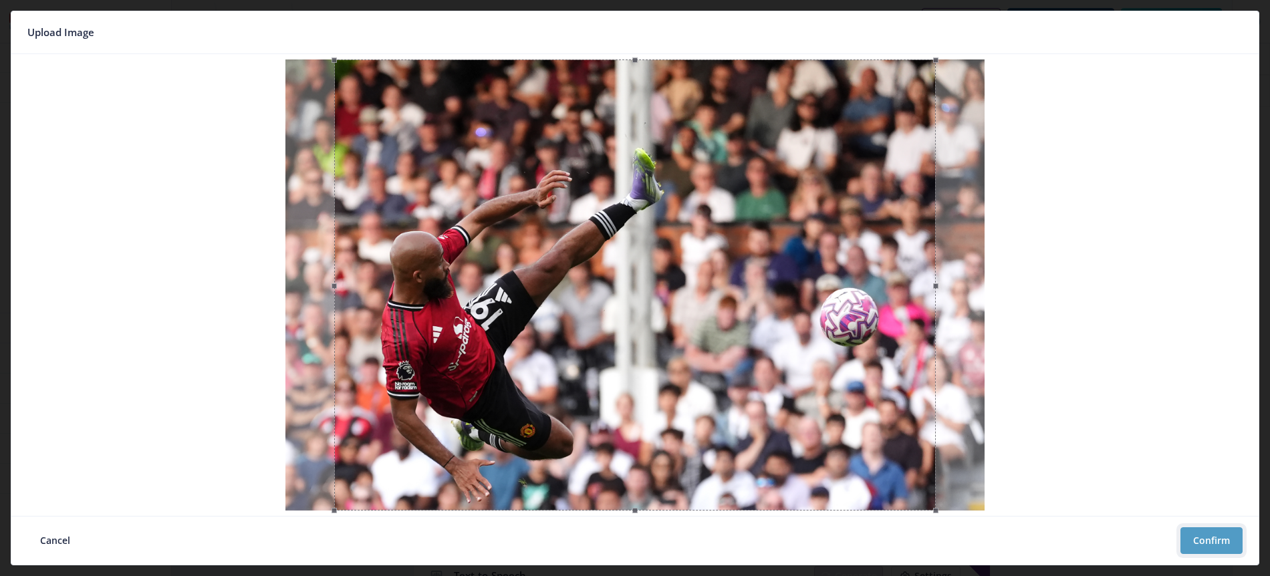
click at [1214, 542] on button "Confirm" at bounding box center [1211, 540] width 62 height 27
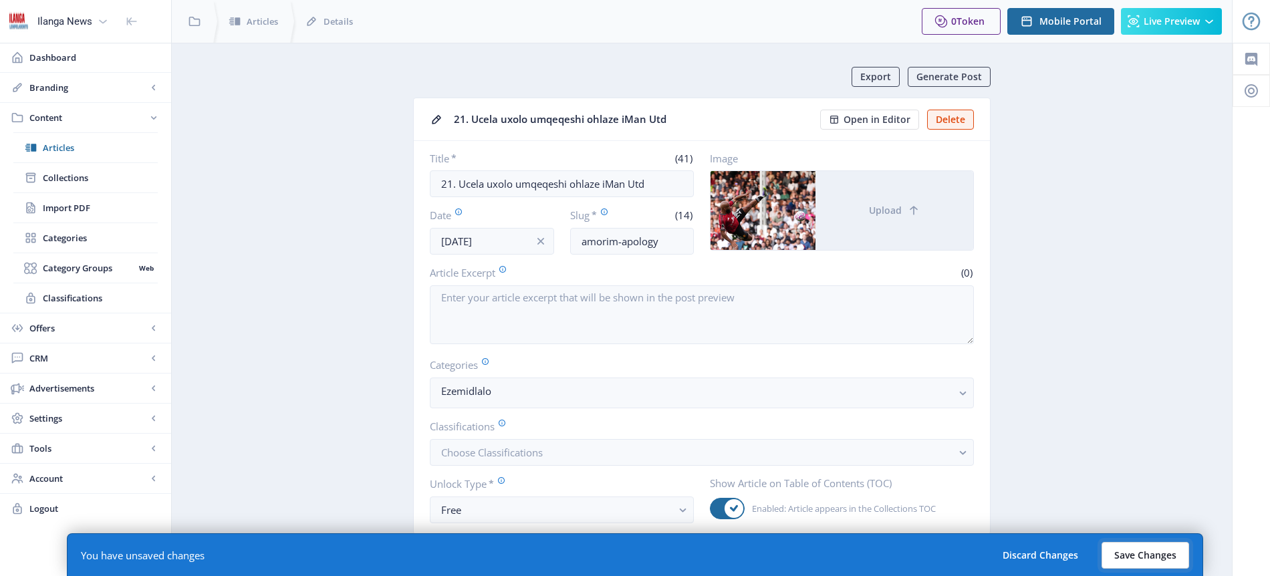
click at [1137, 551] on button "Save Changes" at bounding box center [1146, 555] width 88 height 27
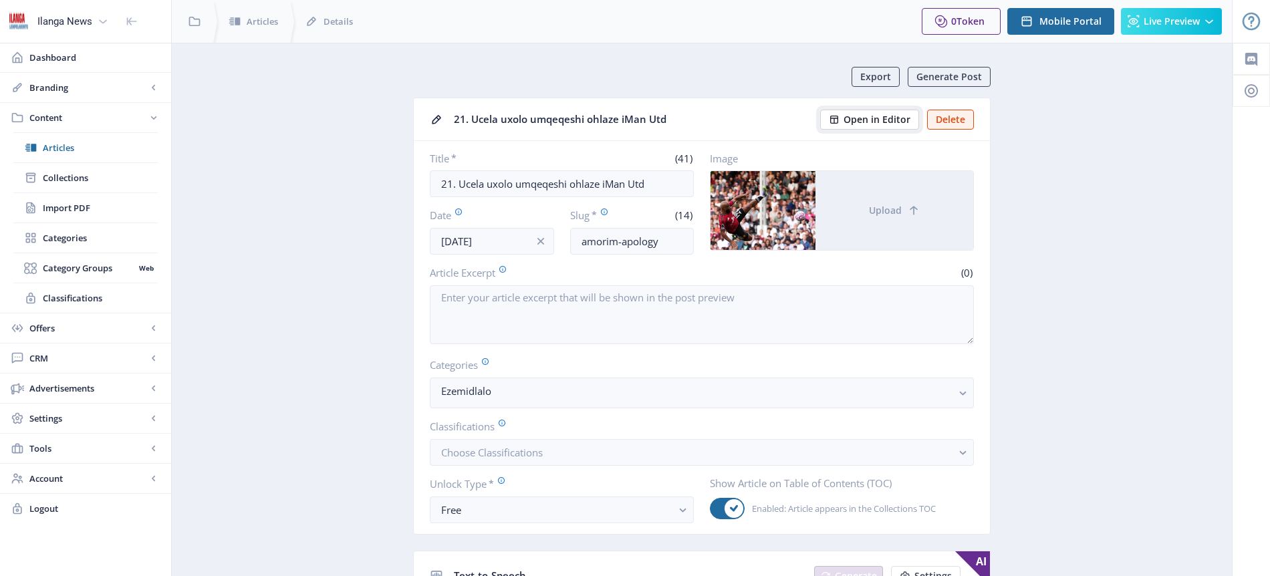
click at [881, 116] on span "Open in Editor" at bounding box center [877, 119] width 67 height 11
click at [76, 146] on span "Articles" at bounding box center [100, 147] width 115 height 13
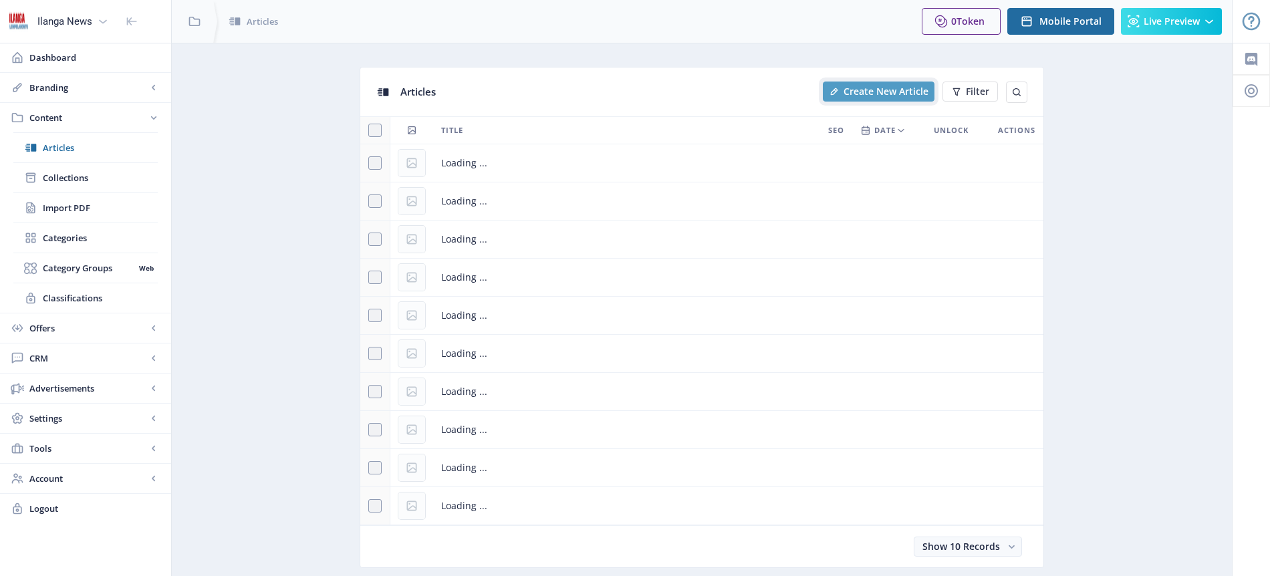
click at [888, 92] on span "Create New Article" at bounding box center [886, 91] width 85 height 11
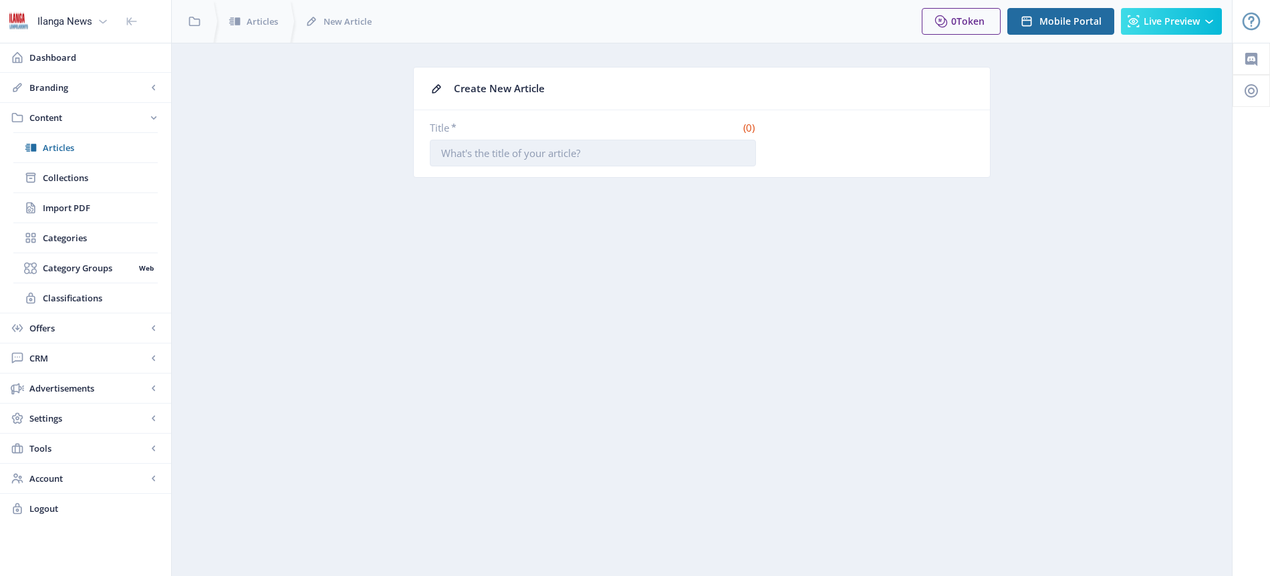
click at [491, 162] on input "Title *" at bounding box center [593, 153] width 326 height 27
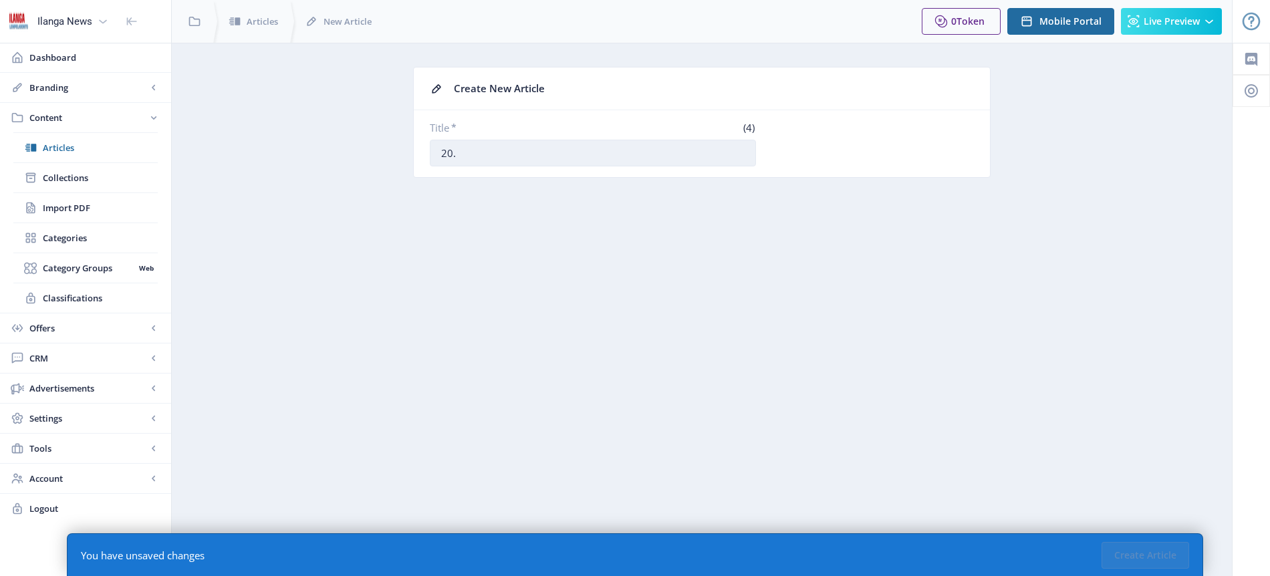
paste input "Ushiywe ngaphandle uKhuliso Mudau kwiBafana"
type input "20. Ushiywe ngaphandle uKhuliso Mudau kwiBafana"
click at [1148, 556] on button "Create Article" at bounding box center [1146, 555] width 88 height 27
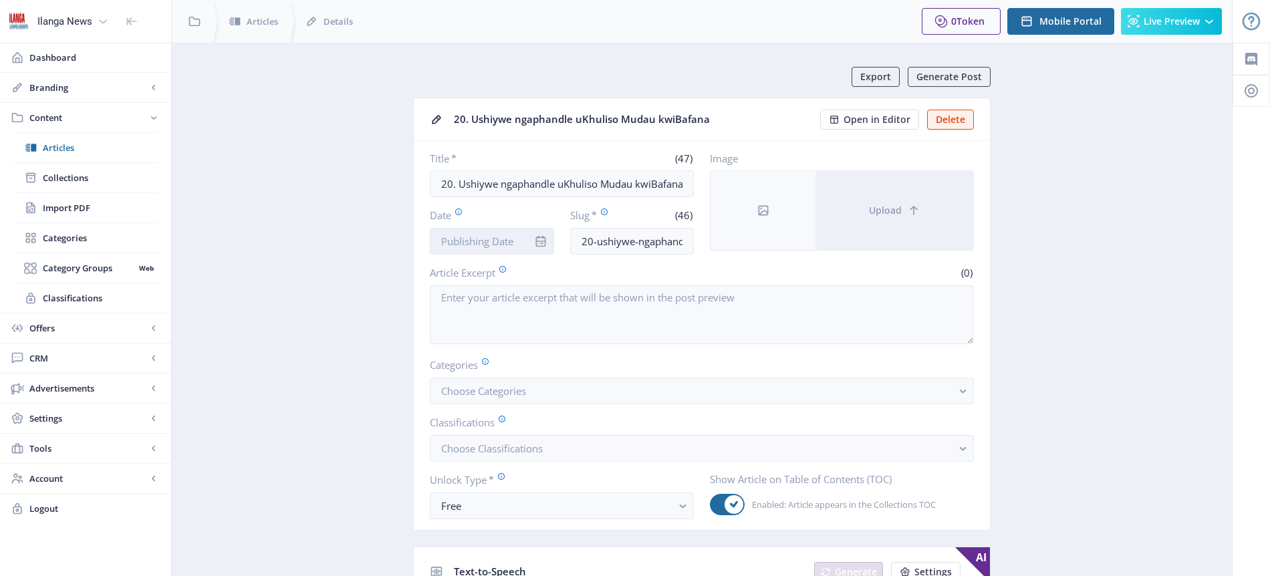
click at [503, 235] on input "Date" at bounding box center [492, 241] width 124 height 27
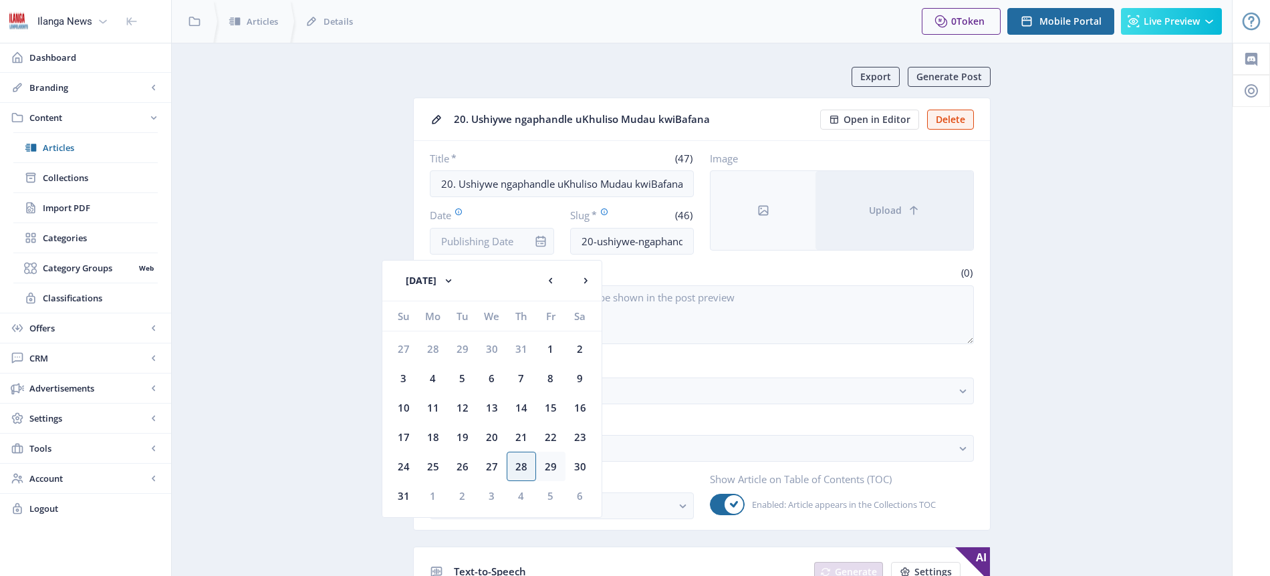
click at [551, 465] on div "29" at bounding box center [550, 466] width 29 height 29
type input "[DATE]"
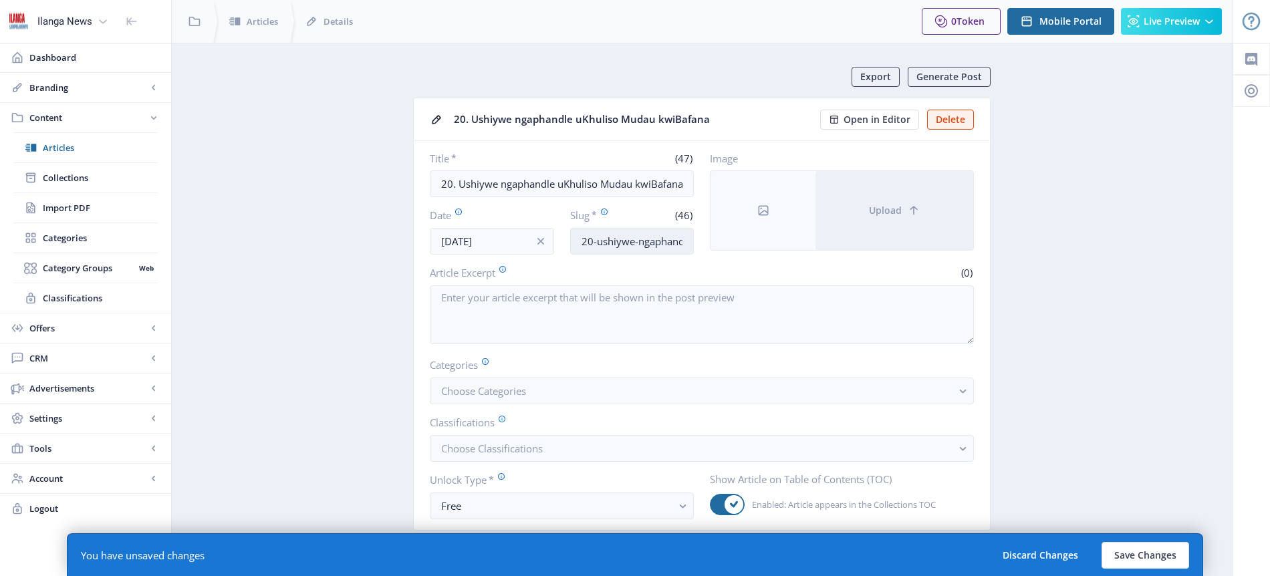
click at [643, 237] on input "20-ushiywe-ngaphandle-ukhuliso-[GEOGRAPHIC_DATA]-kwibafana" at bounding box center [632, 241] width 124 height 27
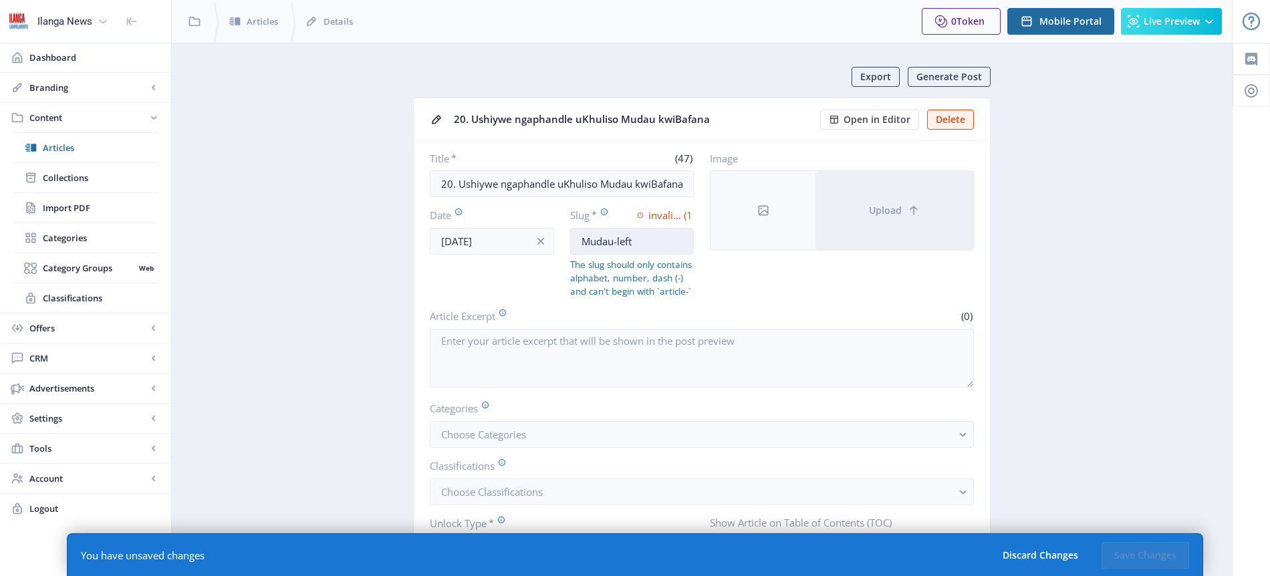
click at [617, 241] on input "Mudau-left" at bounding box center [632, 241] width 124 height 27
click at [642, 243] on input "Mudau - left" at bounding box center [632, 241] width 124 height 27
drag, startPoint x: 640, startPoint y: 239, endPoint x: 580, endPoint y: 241, distance: 60.2
click at [580, 241] on input "Mudau - left" at bounding box center [632, 241] width 124 height 27
click at [560, 241] on div "Date [DATE] Slug * invalid format (13) Mudau - left The slug should only contai…" at bounding box center [562, 253] width 264 height 90
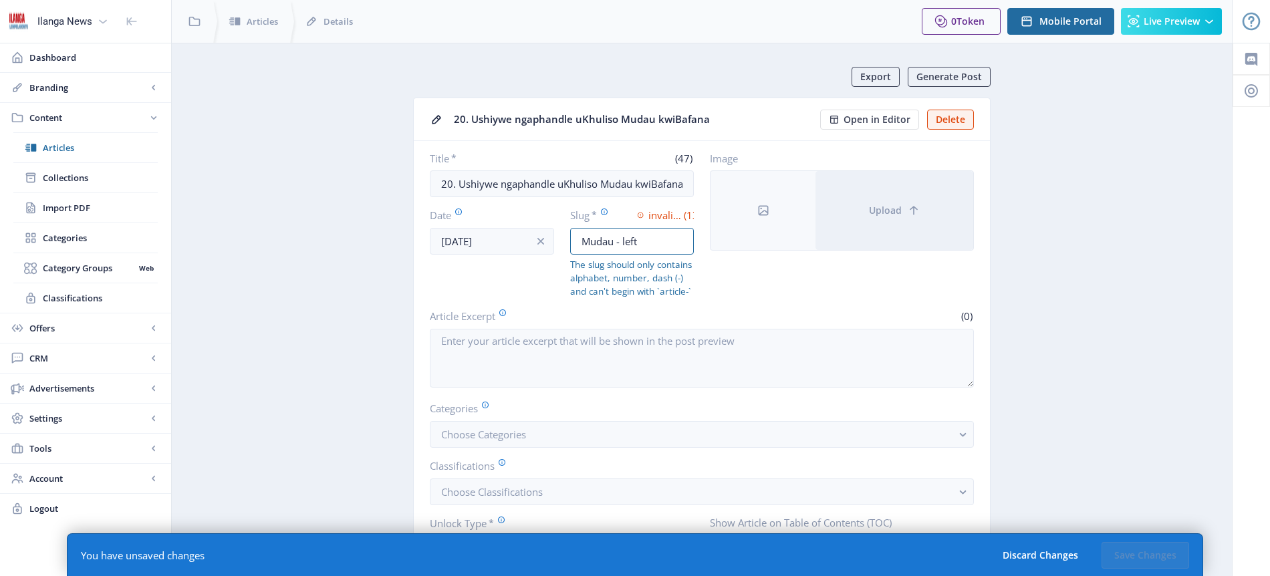
drag, startPoint x: 672, startPoint y: 241, endPoint x: 569, endPoint y: 239, distance: 103.0
click at [569, 239] on div "Date [DATE] Slug * invalid format (13) Mudau - left The slug should only contai…" at bounding box center [562, 253] width 264 height 90
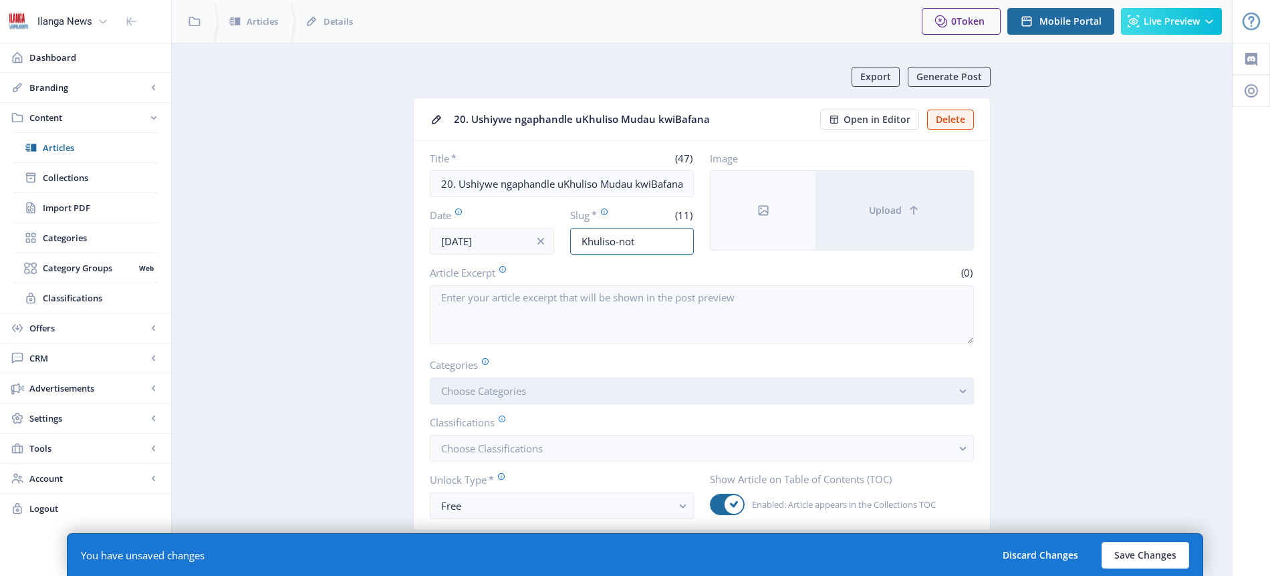
type input "Khuliso-not"
click at [497, 386] on span "Choose Categories" at bounding box center [483, 390] width 85 height 13
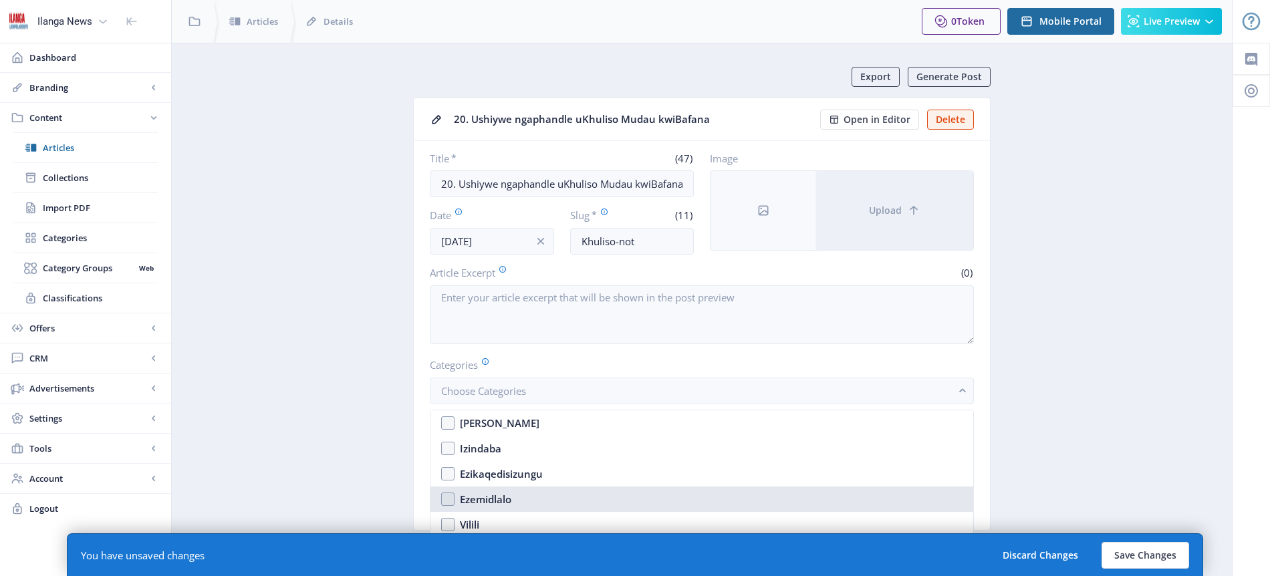
click at [494, 498] on div "Ezemidlalo" at bounding box center [485, 499] width 51 height 16
checkbox input "true"
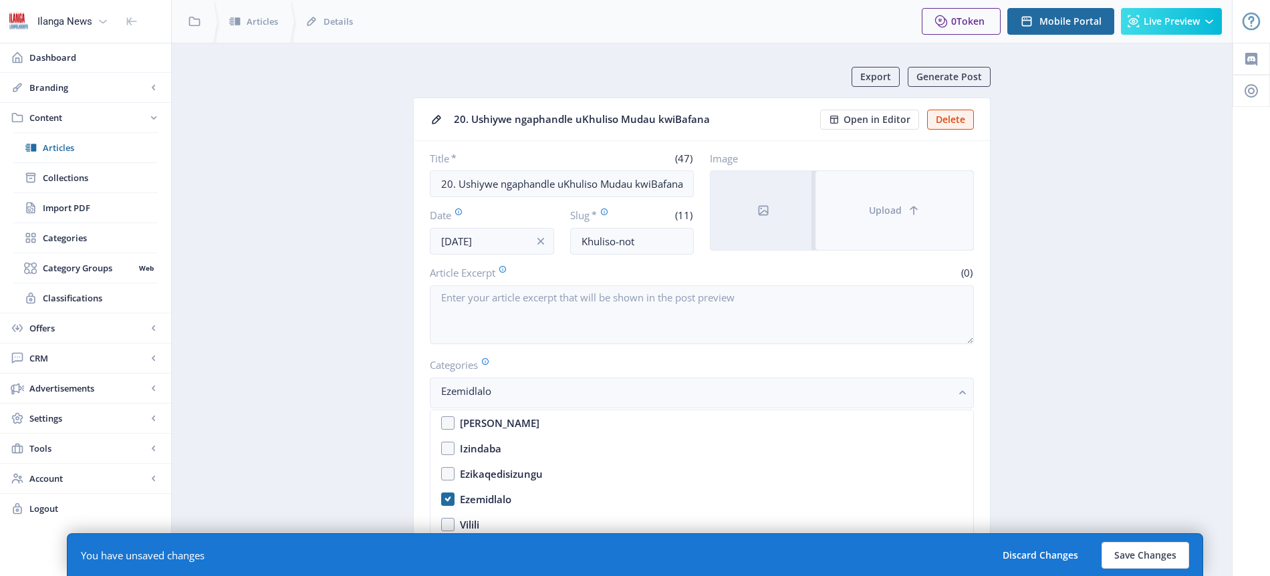
click at [886, 214] on span "Upload" at bounding box center [885, 210] width 33 height 11
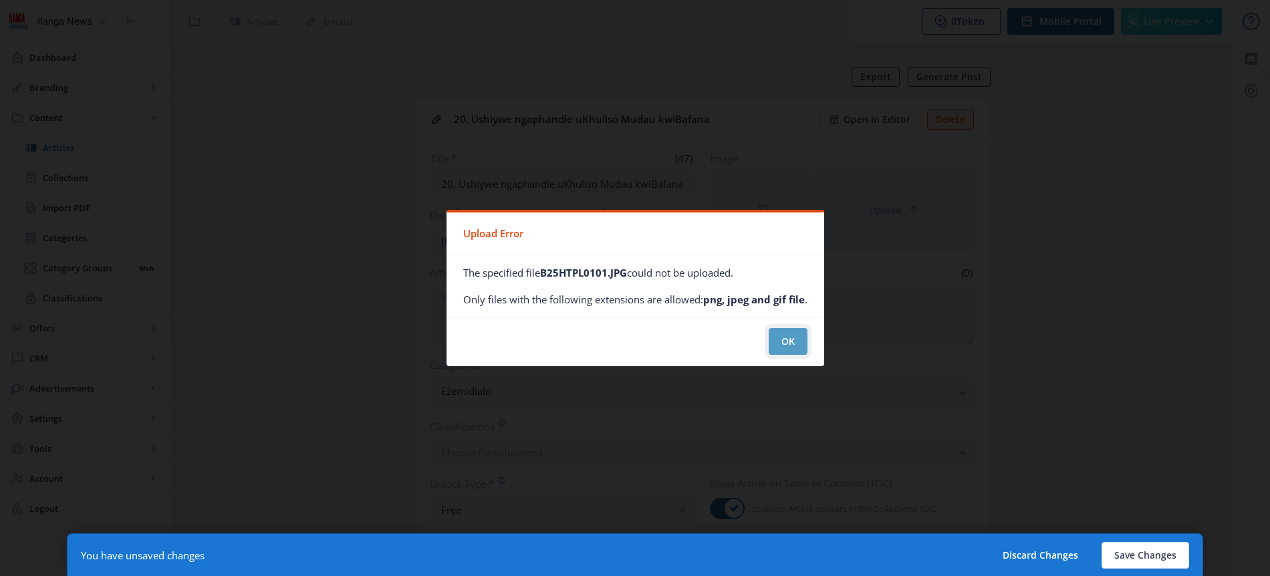
click at [789, 343] on button "OK" at bounding box center [788, 341] width 39 height 27
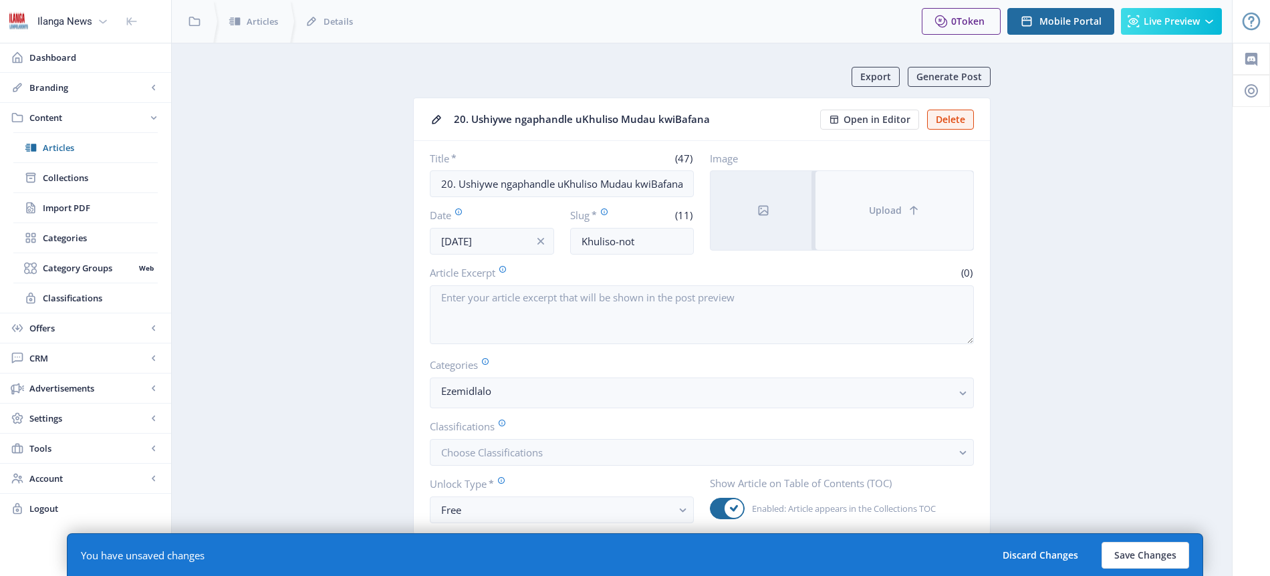
click at [908, 213] on icon at bounding box center [913, 210] width 13 height 13
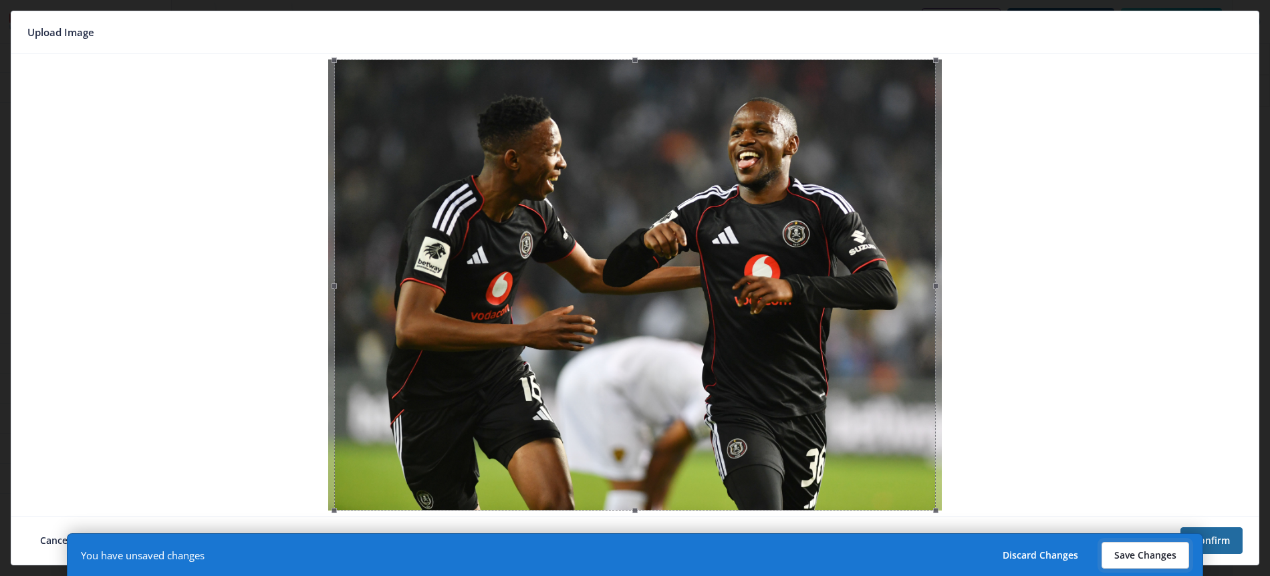
click at [1162, 552] on button "Save Changes" at bounding box center [1146, 555] width 88 height 27
type input "khuliso-not"
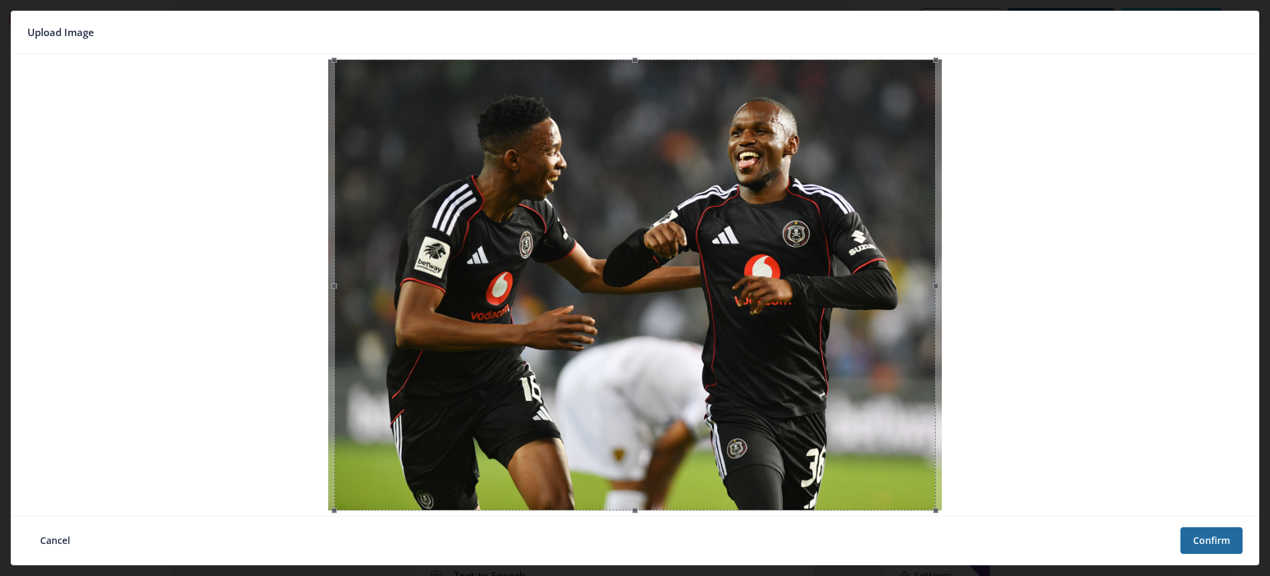
click at [1154, 553] on div at bounding box center [632, 540] width 1098 height 27
click at [1213, 543] on button "Confirm" at bounding box center [1211, 540] width 62 height 27
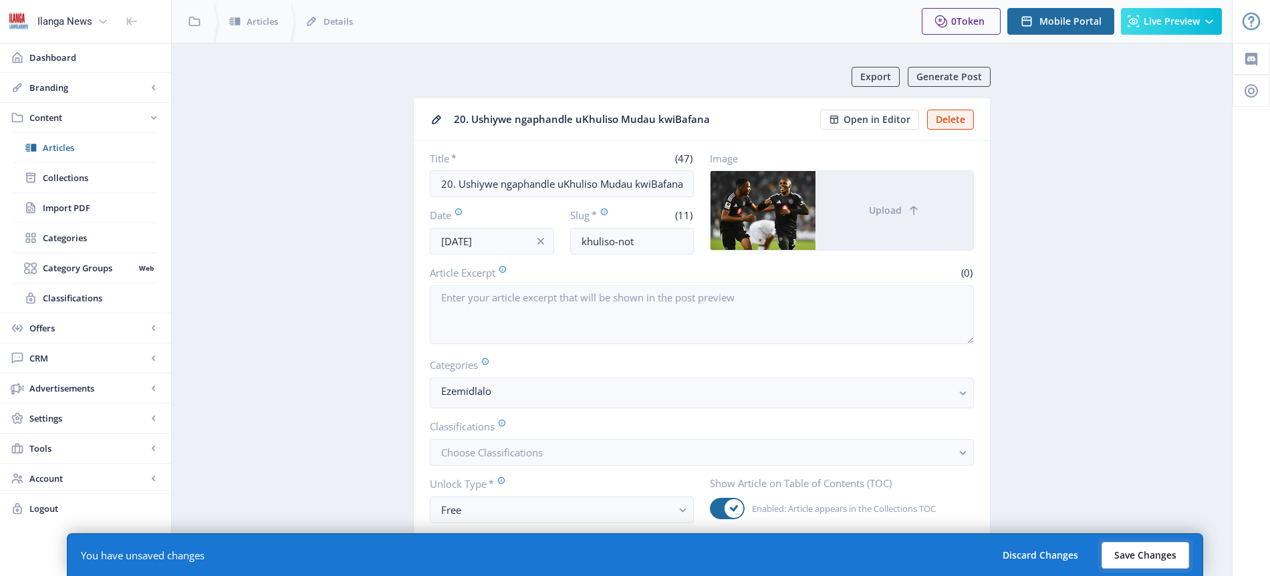
click at [1143, 557] on button "Save Changes" at bounding box center [1146, 555] width 88 height 27
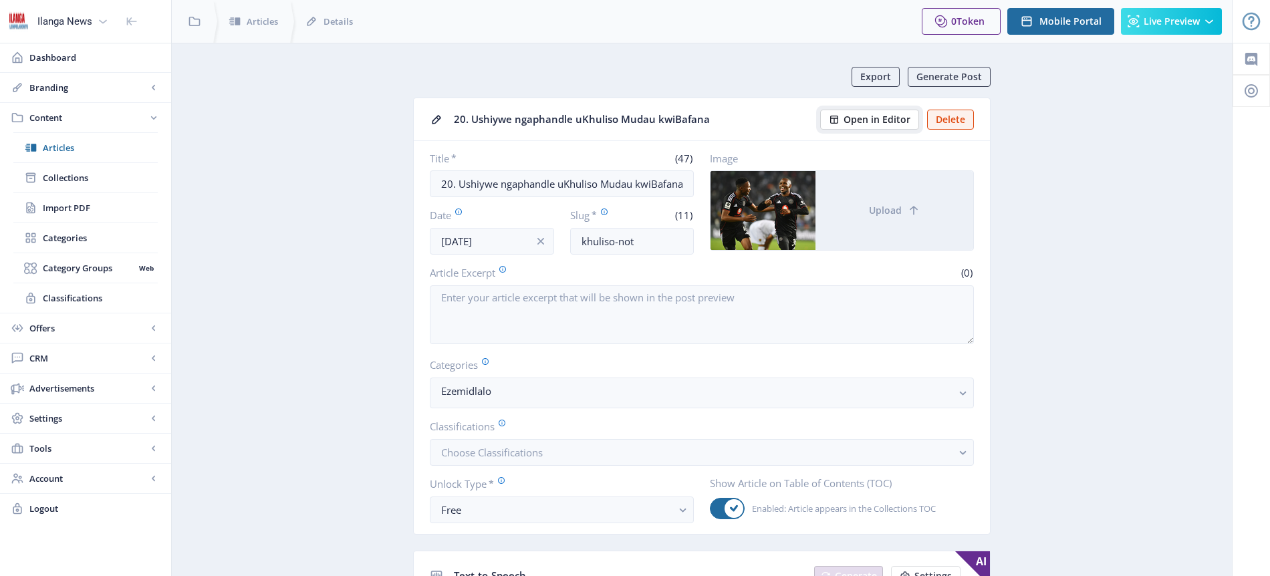
click at [888, 120] on span "Open in Editor" at bounding box center [877, 119] width 67 height 11
click at [60, 146] on span "Articles" at bounding box center [100, 147] width 115 height 13
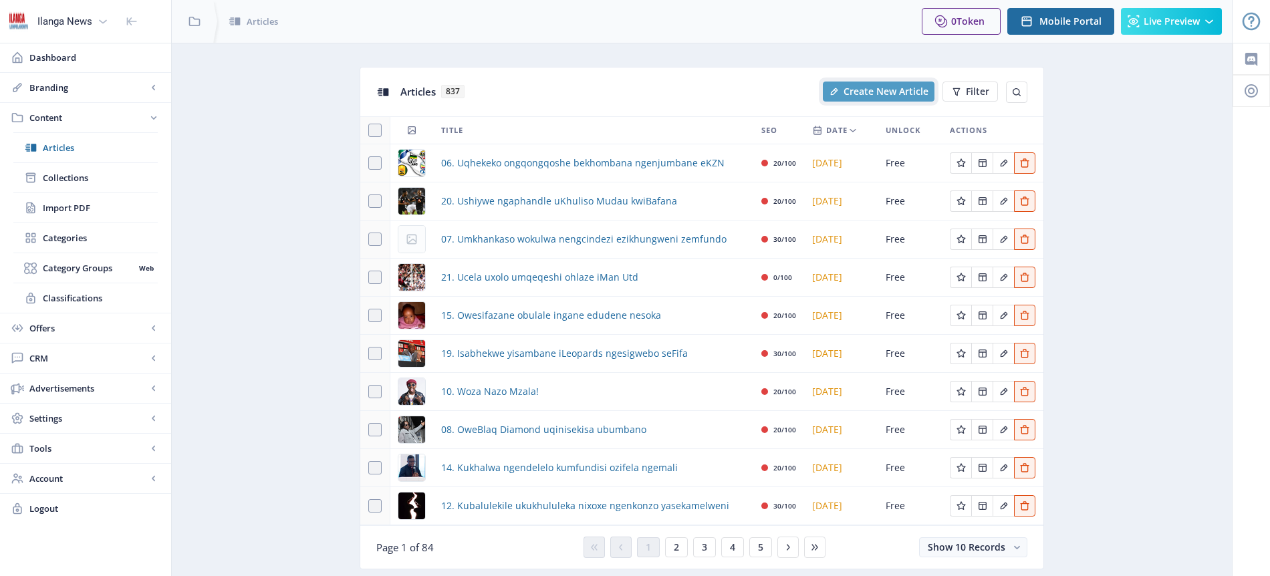
click at [904, 90] on span "Create New Article" at bounding box center [886, 91] width 85 height 11
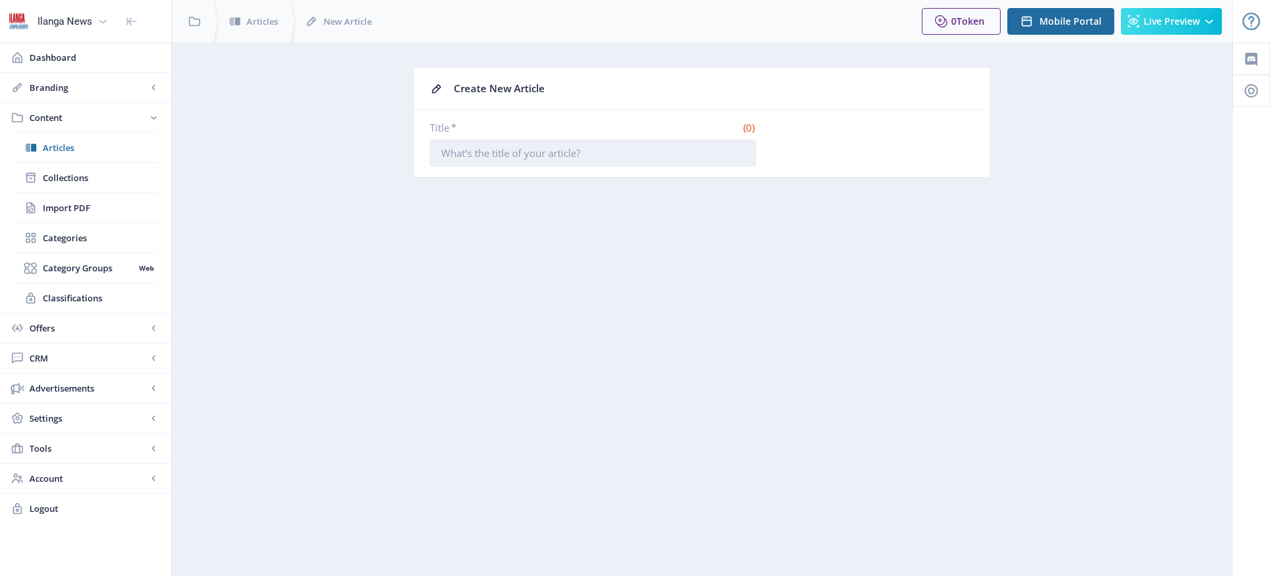
click at [537, 157] on input "Title *" at bounding box center [593, 153] width 326 height 27
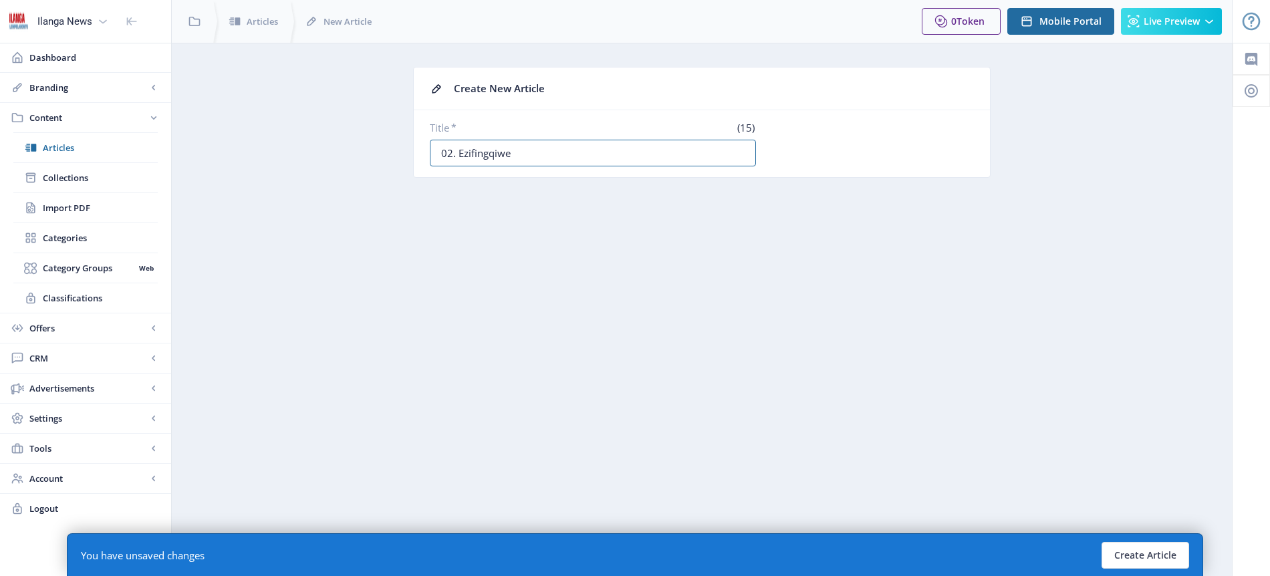
type input "02. Ezifingqiwe"
click at [621, 248] on nb-layout-column "Create New Article Title * (15) 02. Ezifingqiwe You have unsaved changes Create…" at bounding box center [702, 309] width 1062 height 533
click at [1156, 559] on button "Create Article" at bounding box center [1146, 555] width 88 height 27
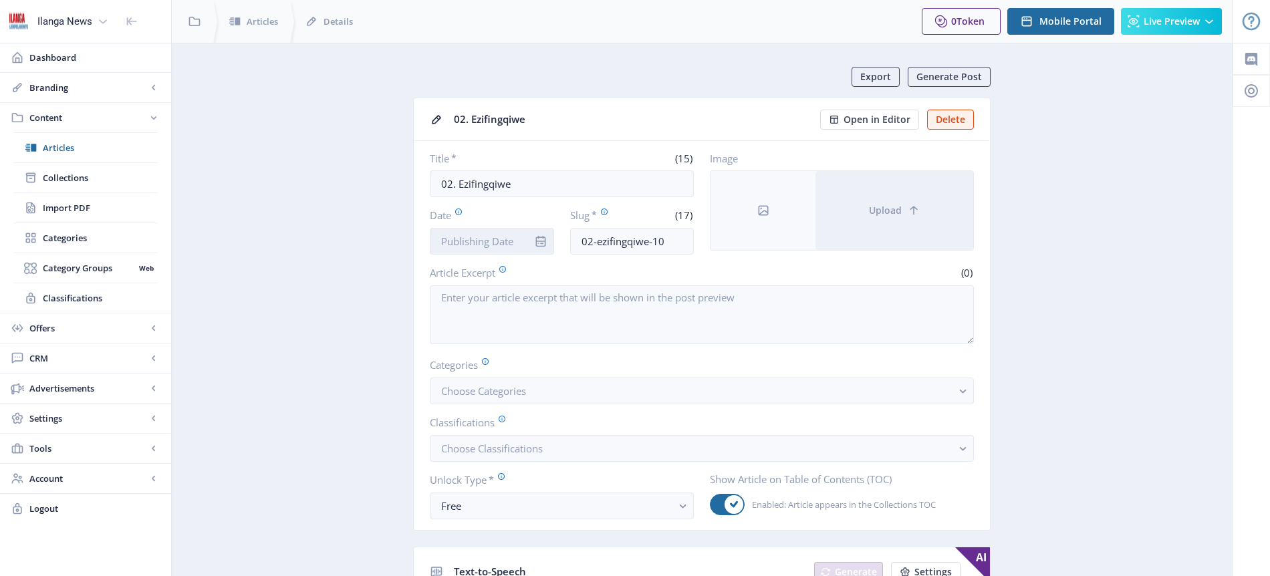
click at [488, 239] on input "Date" at bounding box center [492, 241] width 124 height 27
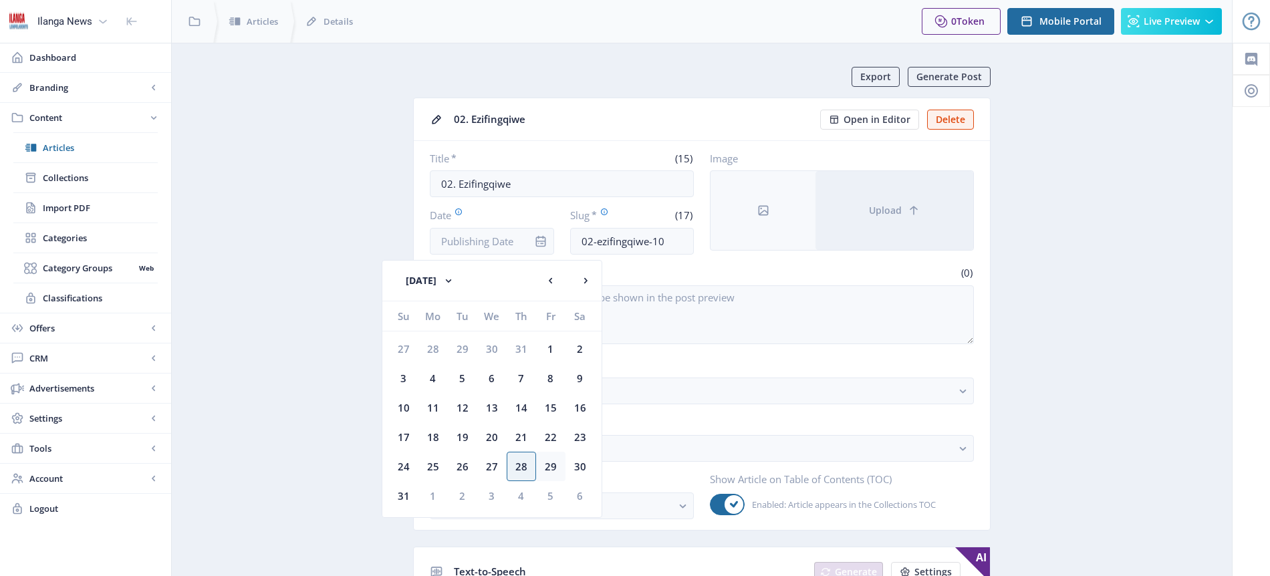
click at [549, 468] on div "29" at bounding box center [550, 466] width 29 height 29
type input "[DATE]"
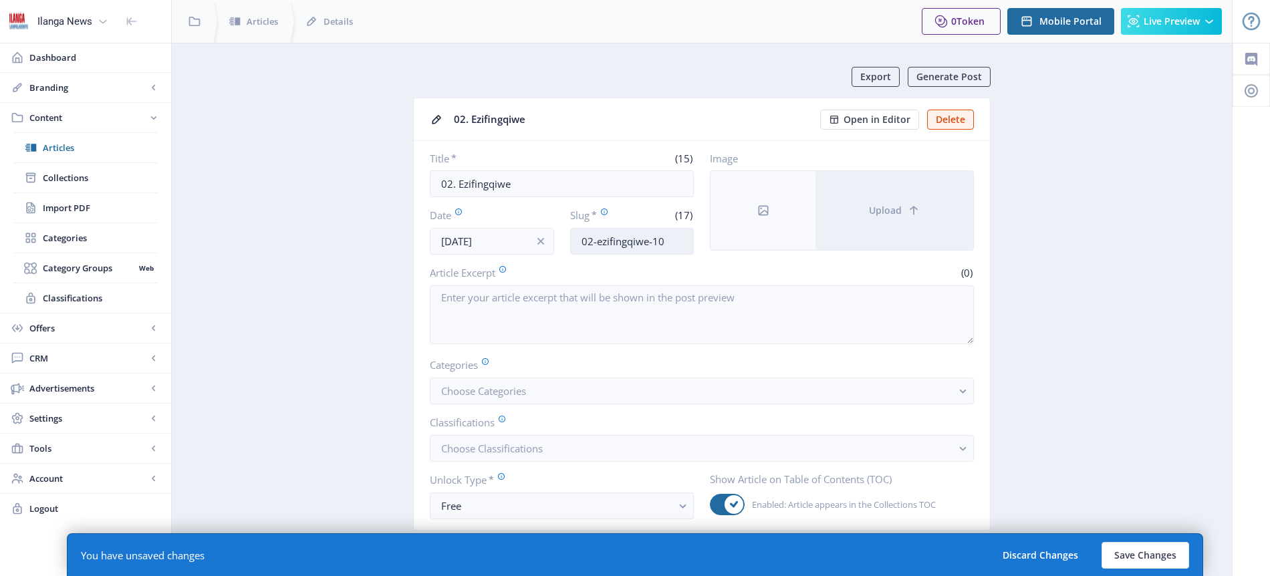
drag, startPoint x: 666, startPoint y: 241, endPoint x: 575, endPoint y: 235, distance: 91.8
click at [575, 235] on input "02-ezifingqiwe-10" at bounding box center [632, 241] width 124 height 27
type input "Ezifingqiwe-[DATE]"
click at [499, 392] on span "Choose Categories" at bounding box center [483, 390] width 85 height 13
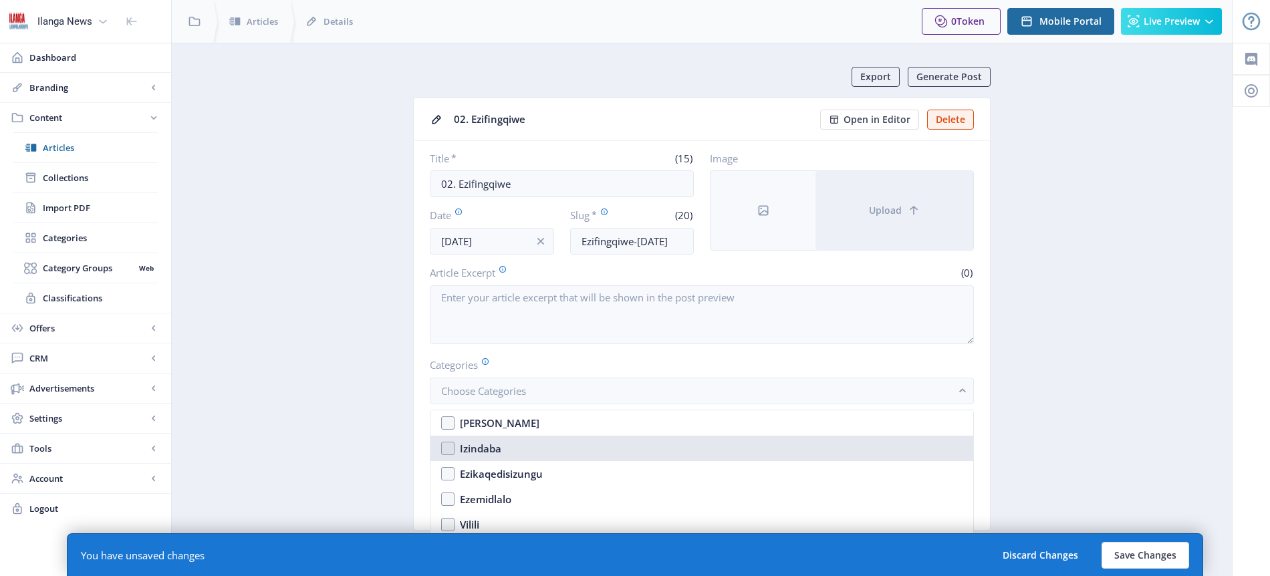
click at [499, 449] on div "Izindaba" at bounding box center [480, 449] width 41 height 16
checkbox input "true"
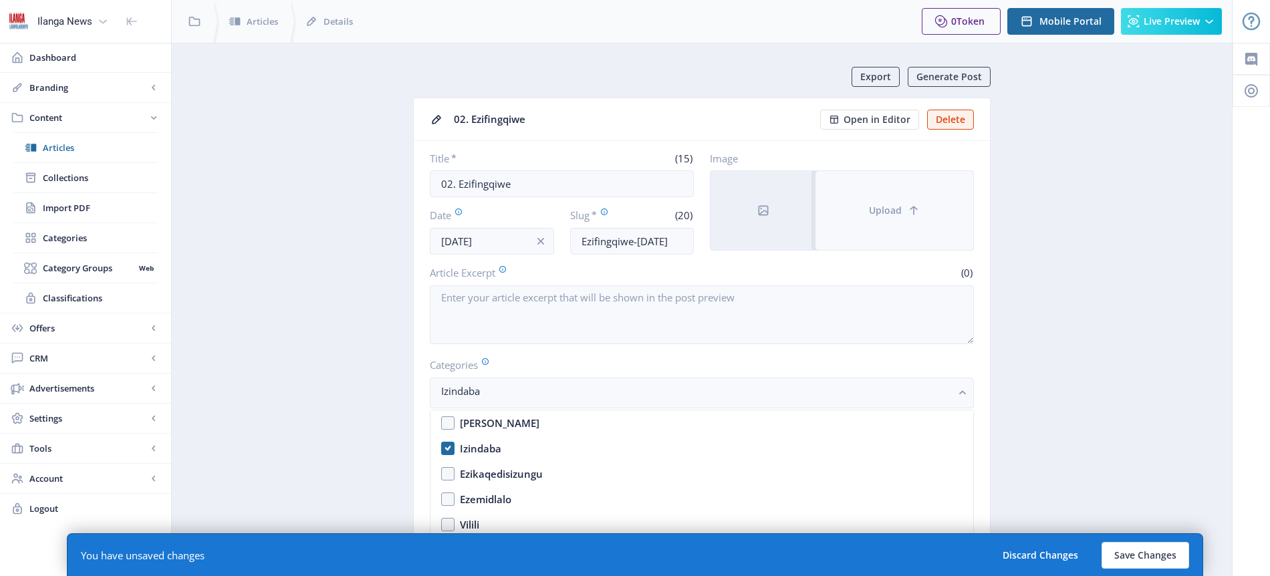
click at [910, 209] on icon at bounding box center [914, 210] width 8 height 9
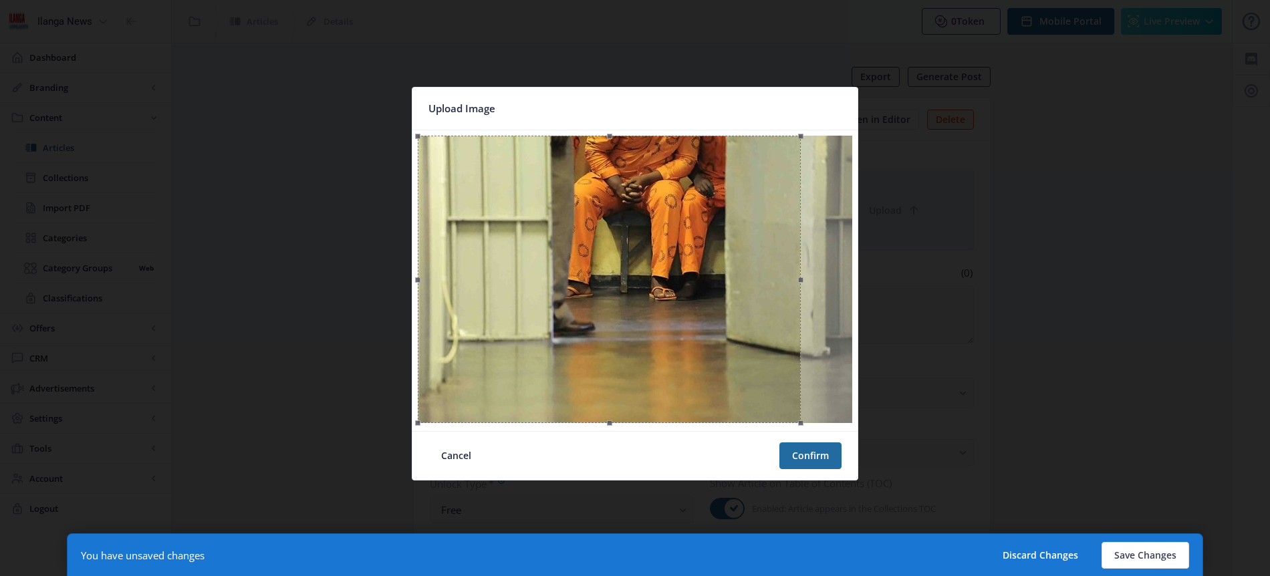
drag, startPoint x: 654, startPoint y: 223, endPoint x: 653, endPoint y: 207, distance: 16.1
click at [653, 207] on div at bounding box center [609, 279] width 383 height 287
click at [810, 461] on button "Confirm" at bounding box center [810, 456] width 62 height 27
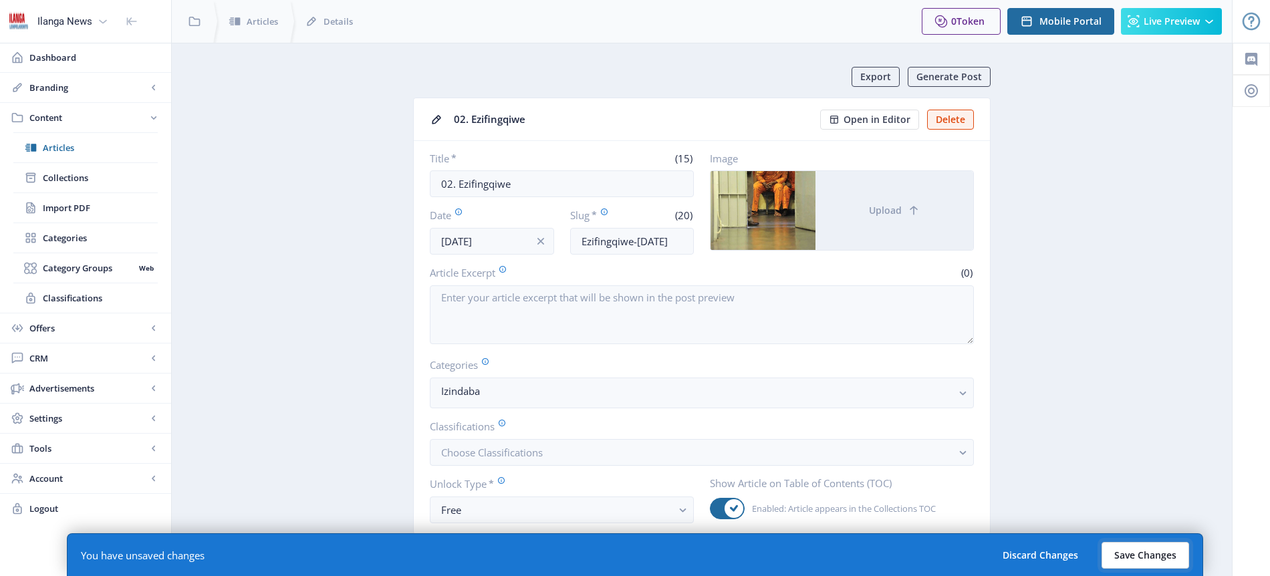
click at [1149, 560] on button "Save Changes" at bounding box center [1146, 555] width 88 height 27
type input "ezifingqiwe-[DATE]"
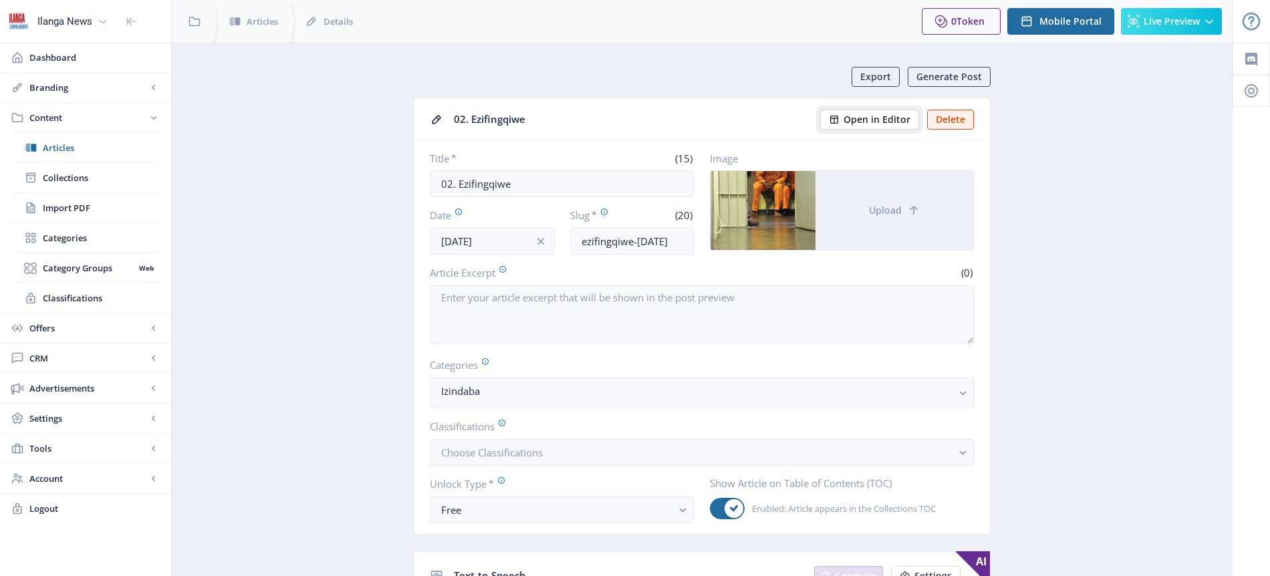
click at [890, 114] on span "Open in Editor" at bounding box center [877, 119] width 67 height 11
